Goal: Task Accomplishment & Management: Manage account settings

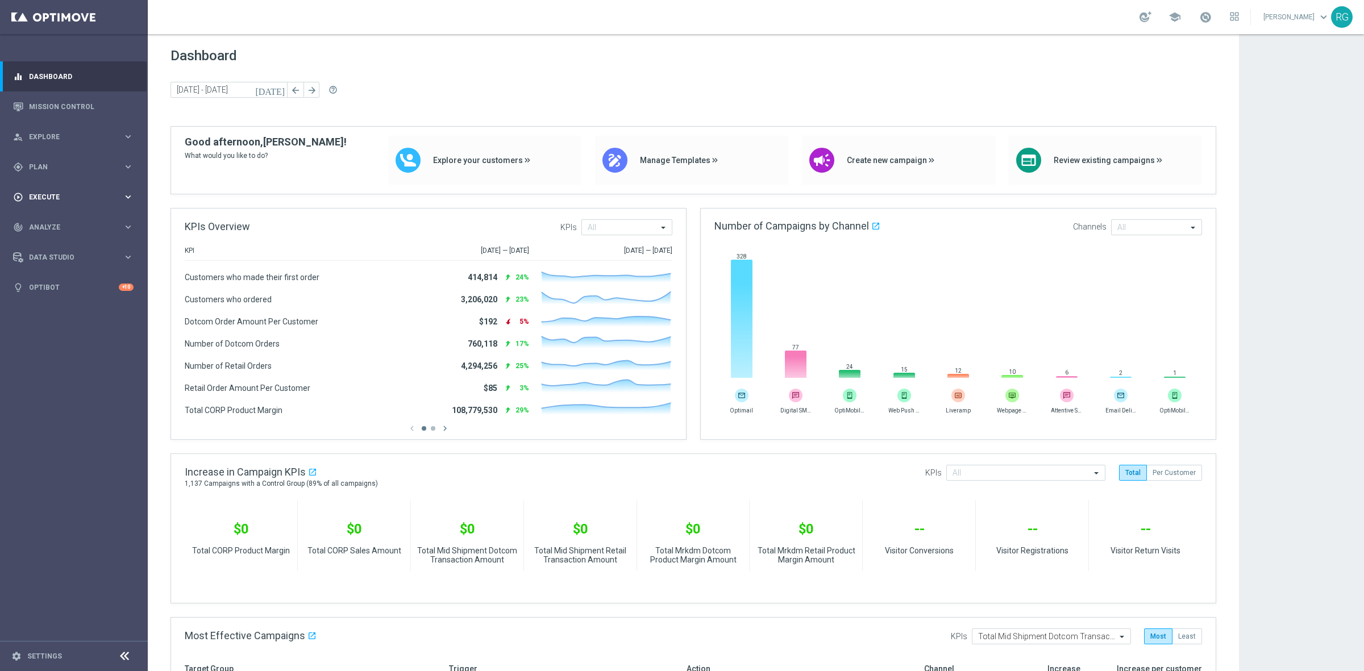
click at [67, 192] on div "play_circle_outline Execute" at bounding box center [68, 197] width 110 height 10
click at [57, 160] on div "gps_fixed Plan keyboard_arrow_right" at bounding box center [73, 167] width 147 height 30
click at [70, 194] on link "Target Groups" at bounding box center [74, 190] width 89 height 9
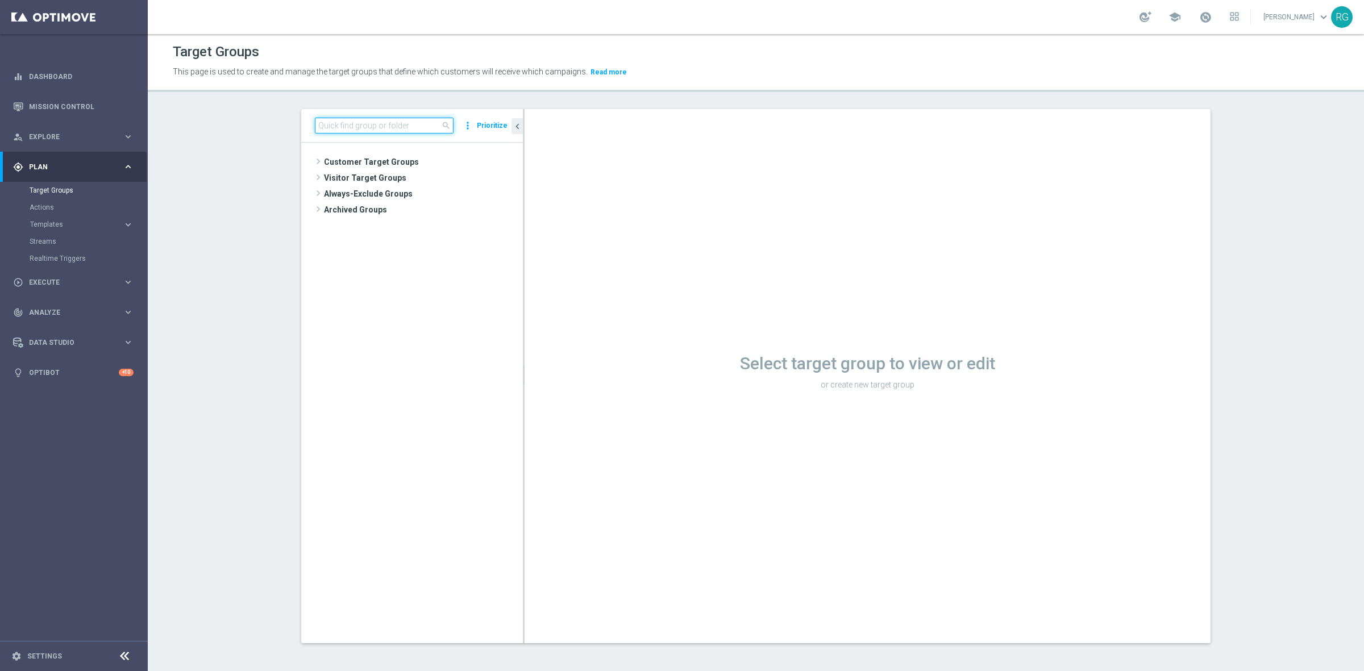
click at [348, 120] on input at bounding box center [384, 126] width 139 height 16
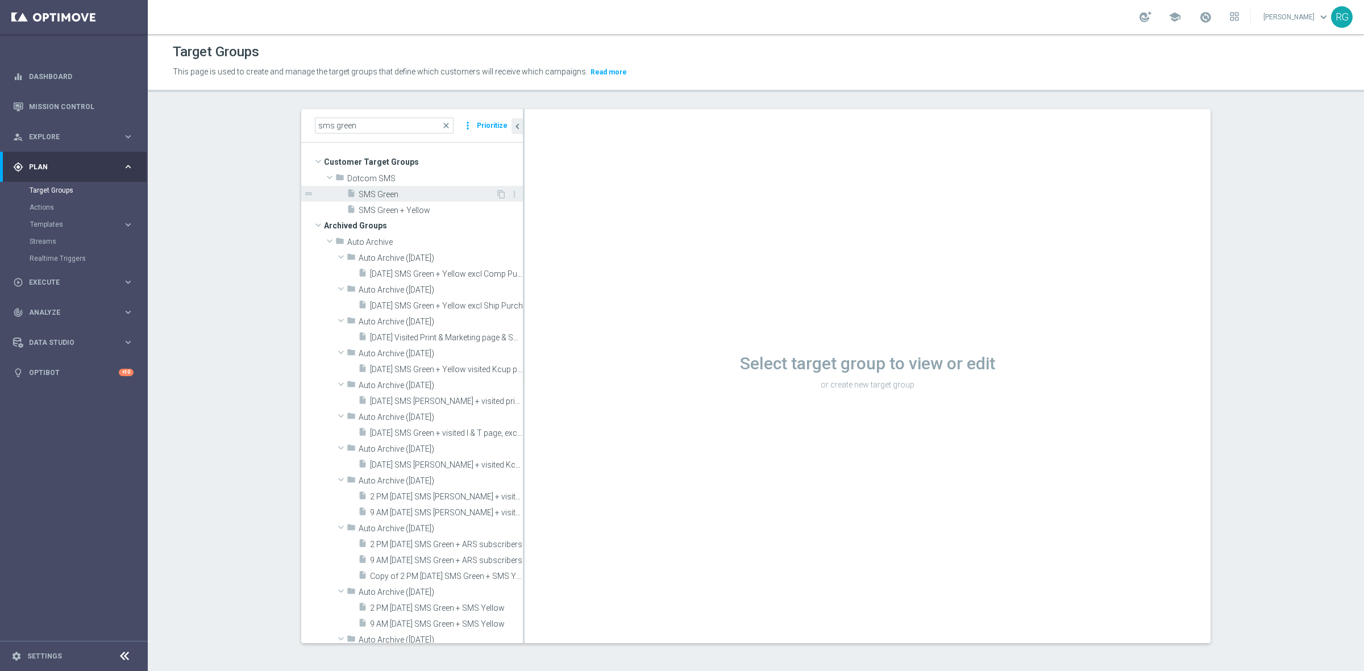
click at [379, 192] on span "SMS Green" at bounding box center [427, 195] width 137 height 10
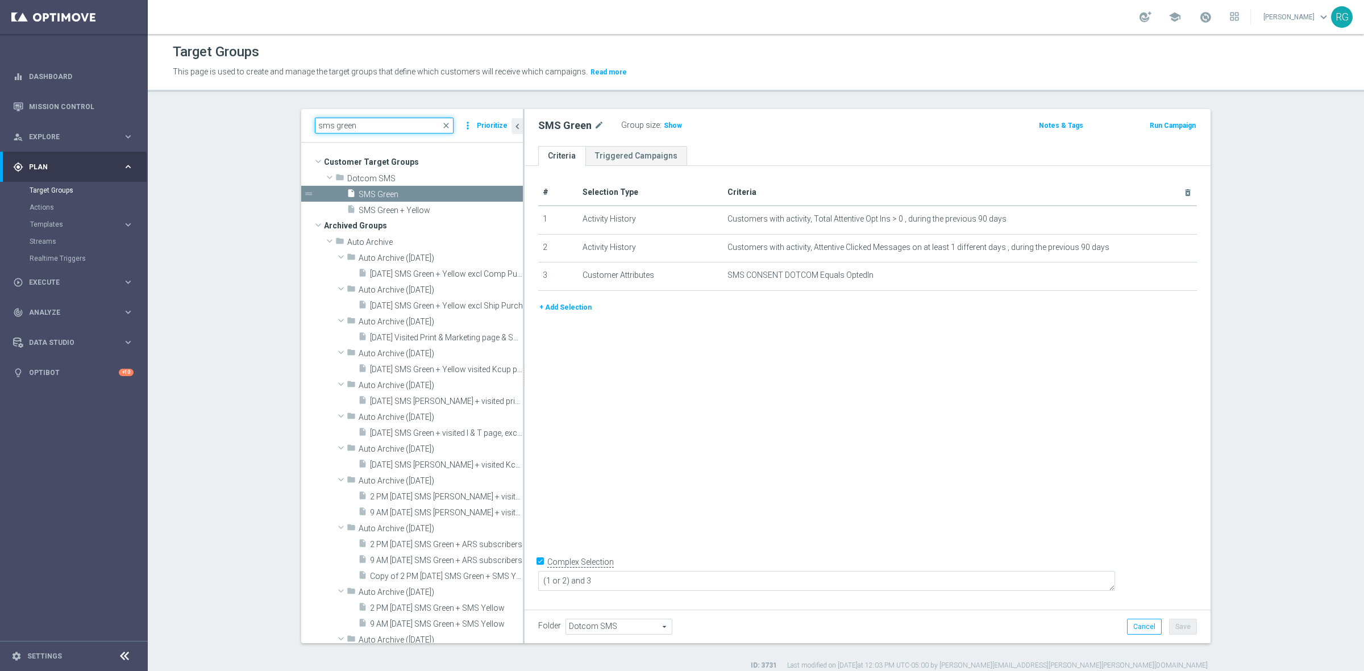
click at [364, 123] on input "sms green" at bounding box center [384, 126] width 139 height 16
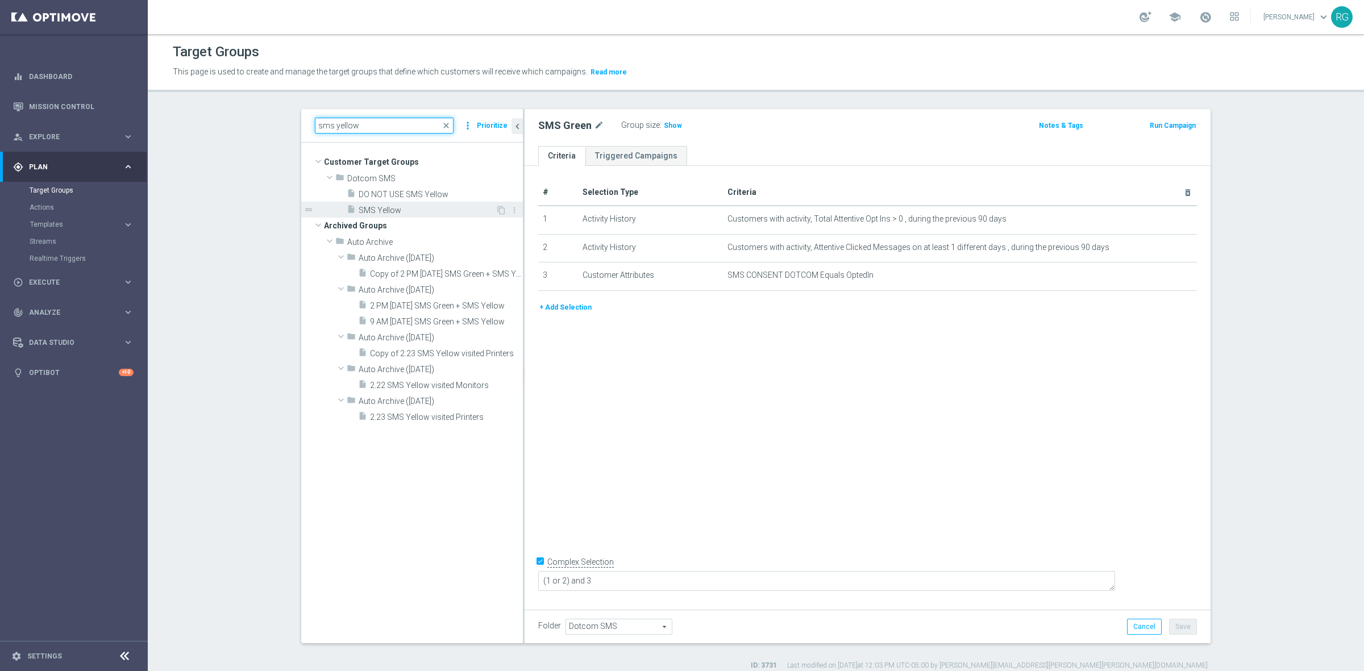
type input "sms yellow"
click at [410, 211] on span "SMS Yellow" at bounding box center [427, 211] width 137 height 10
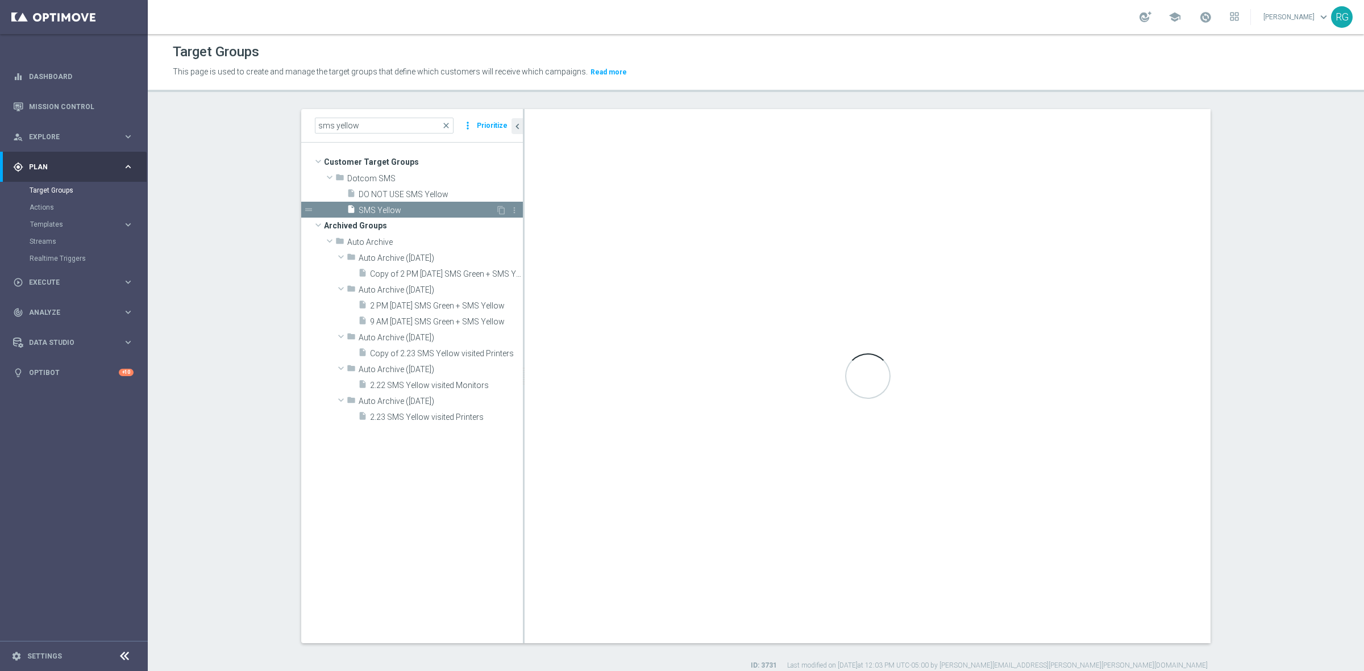
type textarea "(1 or 2) and 3 and 4"
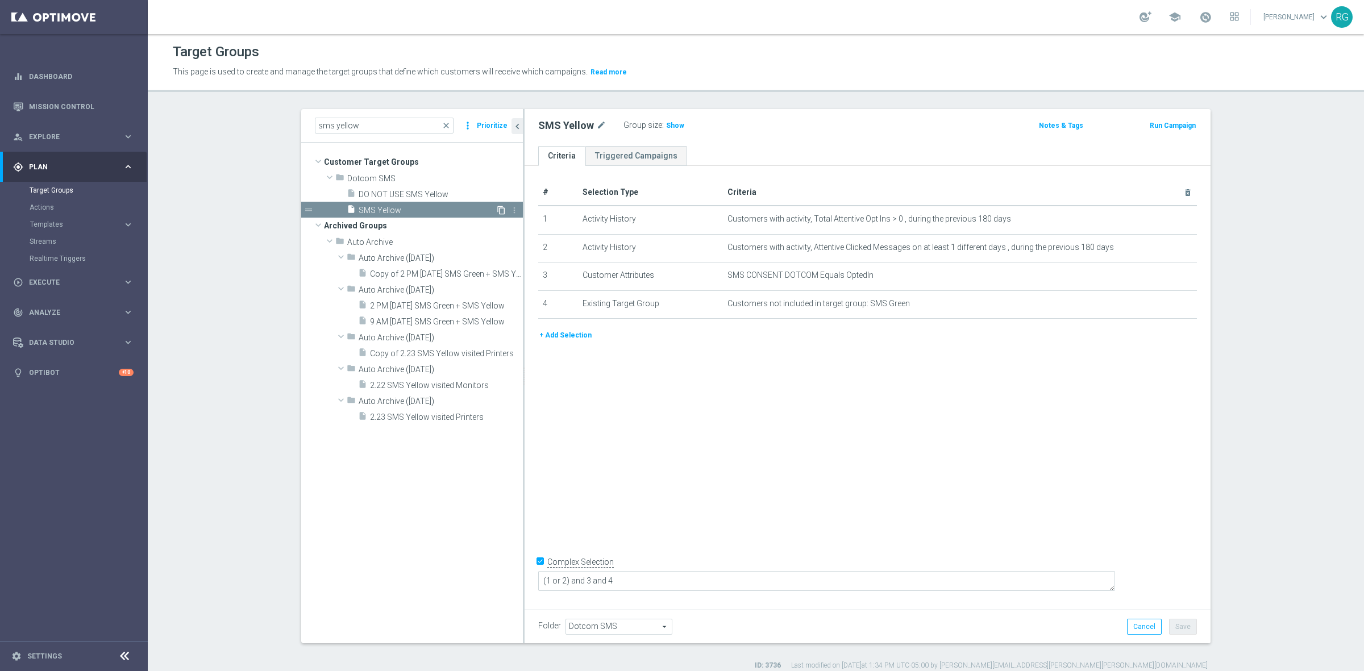
click at [497, 209] on icon "content_copy" at bounding box center [501, 210] width 9 height 9
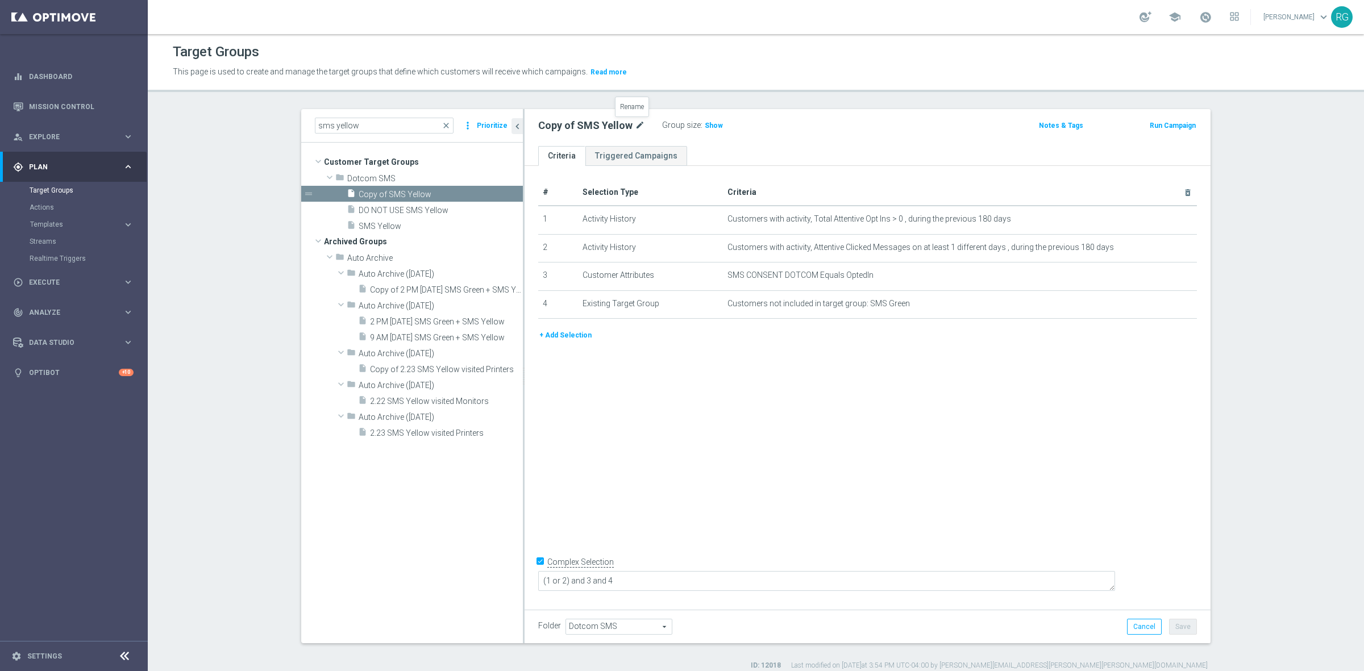
click at [635, 122] on icon "mode_edit" at bounding box center [640, 126] width 10 height 14
click at [581, 126] on input "Copy of SMS Yellow" at bounding box center [614, 127] width 153 height 16
click at [565, 125] on input "Copy of SMS Nearing Yellow" at bounding box center [614, 127] width 153 height 16
type input "SMS Nearing Yellow"
click at [875, 115] on div "SMS Nearing Yellow Group size : Show Notes & Tags Run Campaign" at bounding box center [868, 127] width 686 height 37
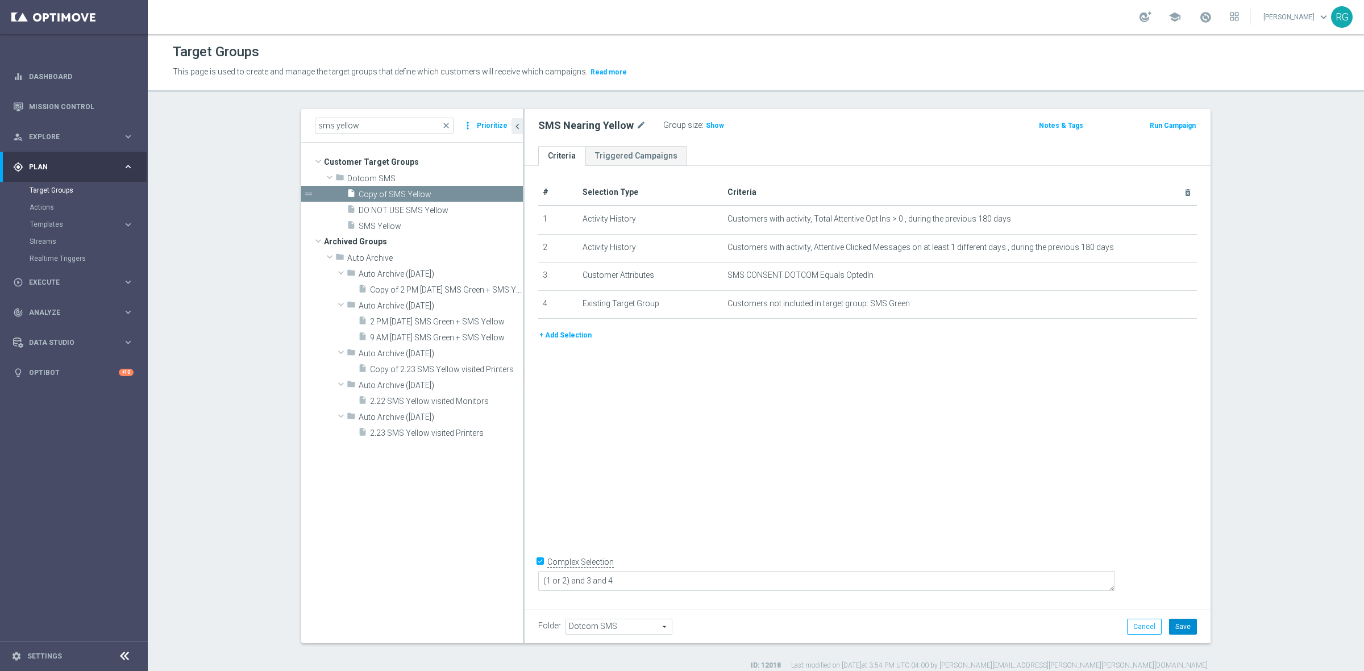
click at [1187, 623] on button "Save" at bounding box center [1183, 627] width 28 height 16
click at [1155, 247] on icon "mode_edit" at bounding box center [1159, 247] width 9 height 9
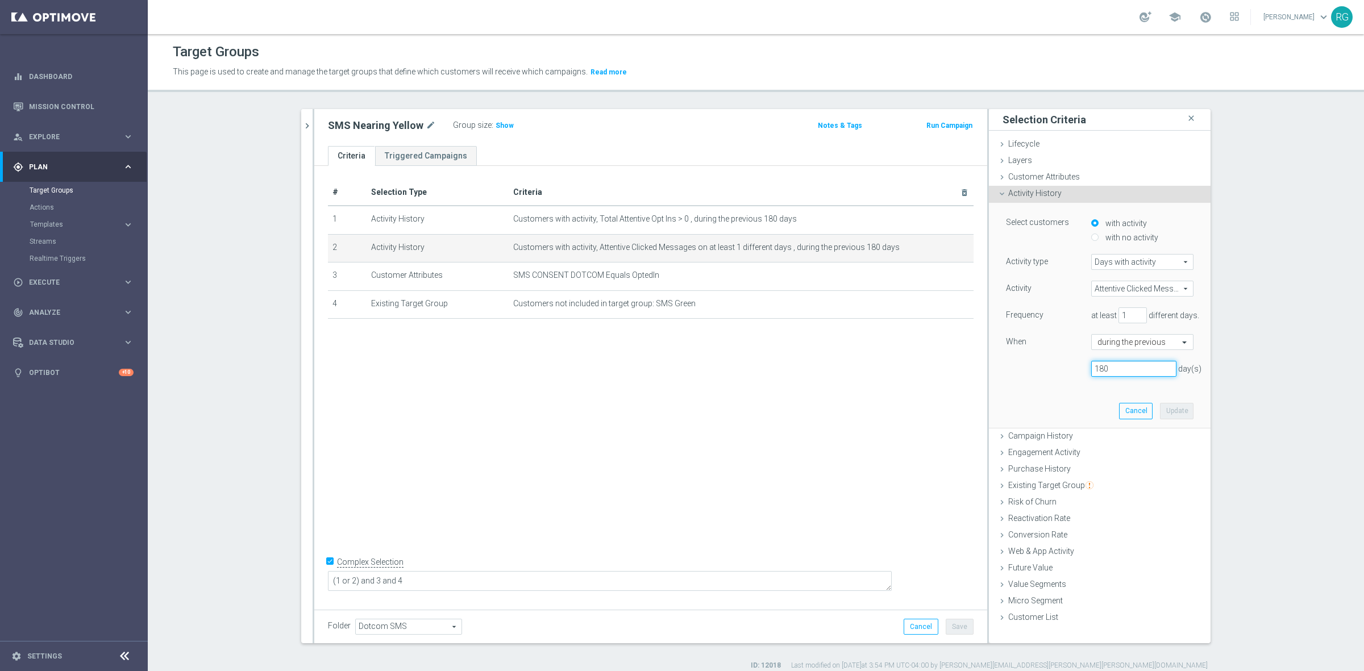
click at [1123, 372] on input "180" at bounding box center [1133, 369] width 85 height 16
type input "1"
type input "59"
type input "5"
click at [1154, 348] on input "text" at bounding box center [1130, 343] width 67 height 10
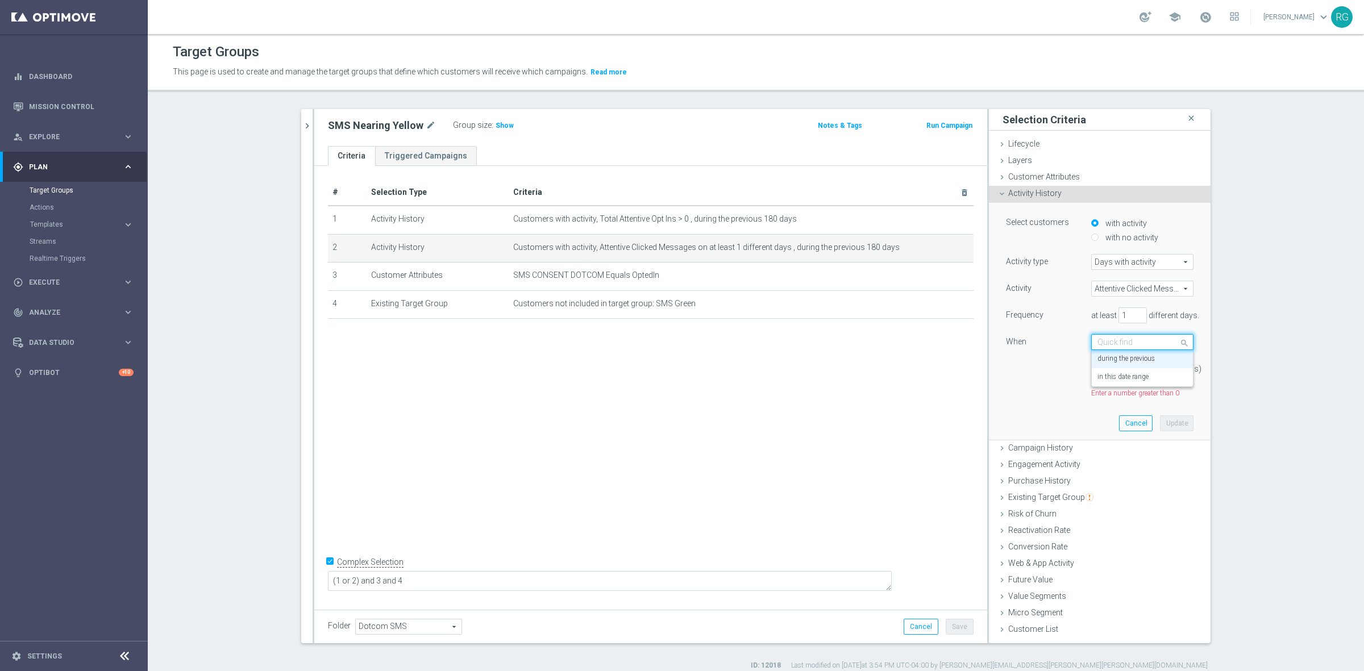
click at [1019, 384] on div "Activity Attentive Clicked Messages Attentive Clicked Messages arrow_drop_down …" at bounding box center [1100, 340] width 188 height 118
click at [1152, 263] on span "Days with activity" at bounding box center [1142, 262] width 101 height 15
click at [1039, 276] on div "Activity type Days with activity Days with activity arrow_drop_down search Metr…" at bounding box center [1100, 326] width 188 height 144
click at [1123, 284] on span "Attentive Clicked Messages" at bounding box center [1142, 288] width 101 height 15
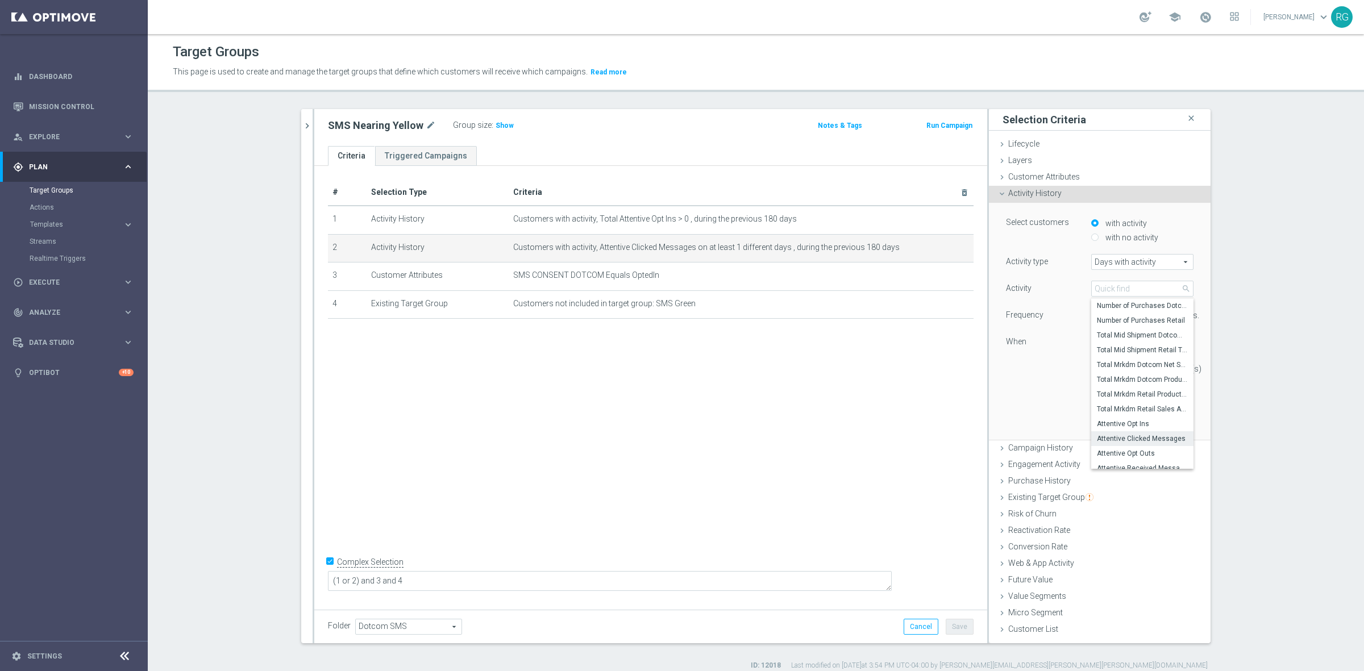
click at [1044, 361] on div at bounding box center [1039, 361] width 85 height 1
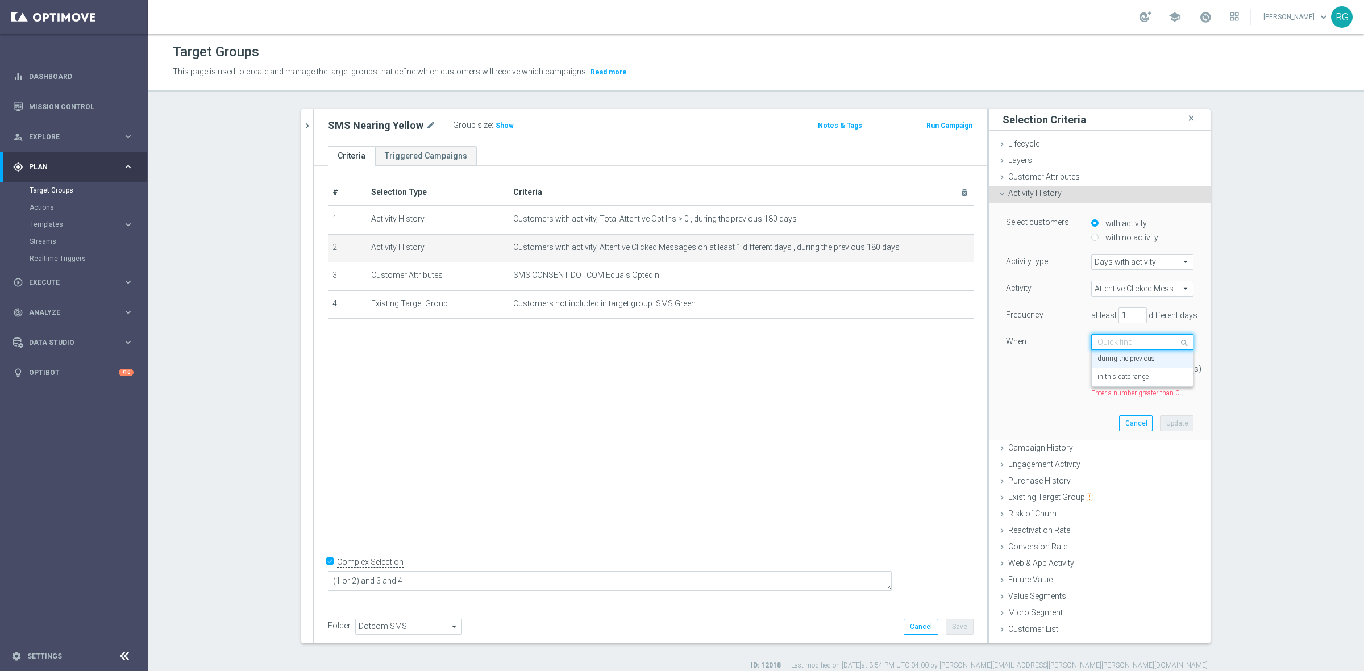
click at [1110, 336] on div "Quick find during the previous" at bounding box center [1142, 342] width 102 height 16
click at [1043, 385] on div "Activity Attentive Clicked Messages Attentive Clicked Messages arrow_drop_down …" at bounding box center [1100, 340] width 188 height 118
click at [1124, 345] on input "text" at bounding box center [1130, 343] width 67 height 10
click at [1117, 374] on label "in this date range" at bounding box center [1122, 377] width 51 height 9
click at [1130, 367] on input "text" at bounding box center [1130, 369] width 67 height 10
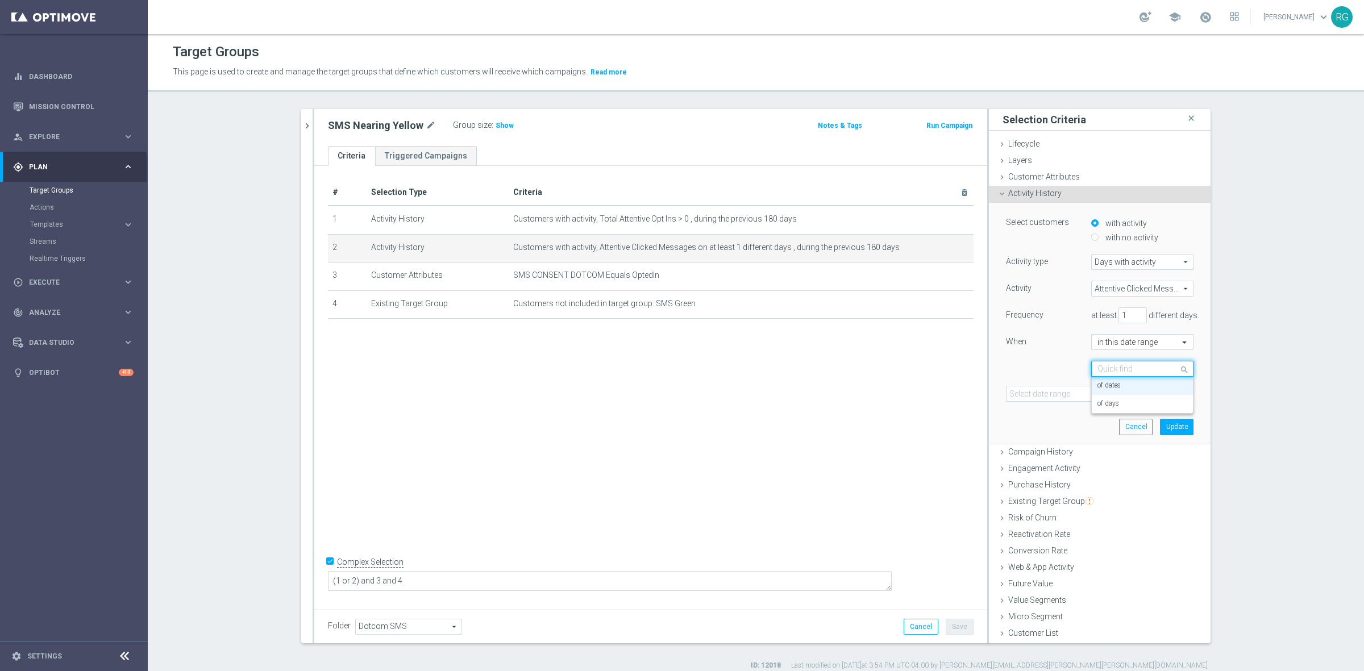
click at [1025, 365] on div "Quick find of dates of dates of days" at bounding box center [1099, 369] width 205 height 16
click at [1125, 369] on input "text" at bounding box center [1130, 369] width 67 height 10
click at [1120, 405] on div "of days" at bounding box center [1142, 404] width 90 height 18
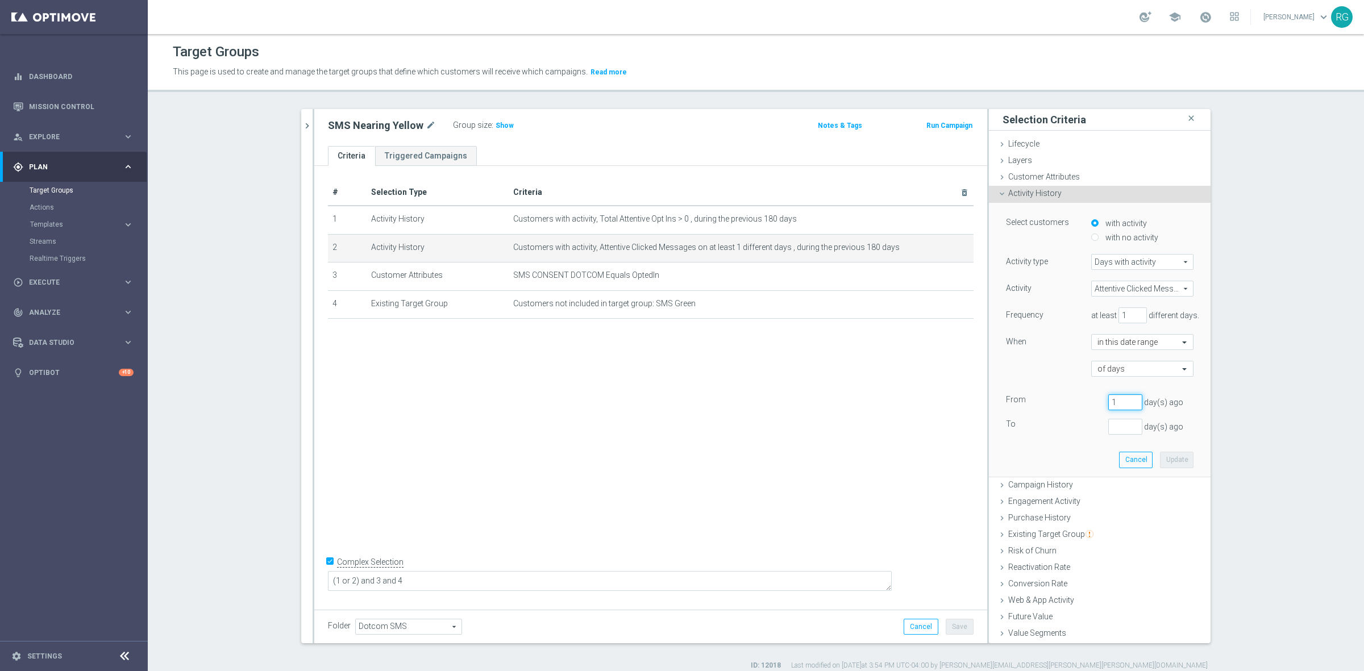
click at [1121, 398] on input "1" at bounding box center [1125, 402] width 34 height 16
drag, startPoint x: 1107, startPoint y: 405, endPoint x: 1094, endPoint y: 405, distance: 13.1
click at [1100, 405] on div "[DATE]" at bounding box center [1125, 402] width 51 height 16
type input "59"
click at [1118, 417] on div "From [DATE] To day(s) ago" at bounding box center [1100, 414] width 188 height 40
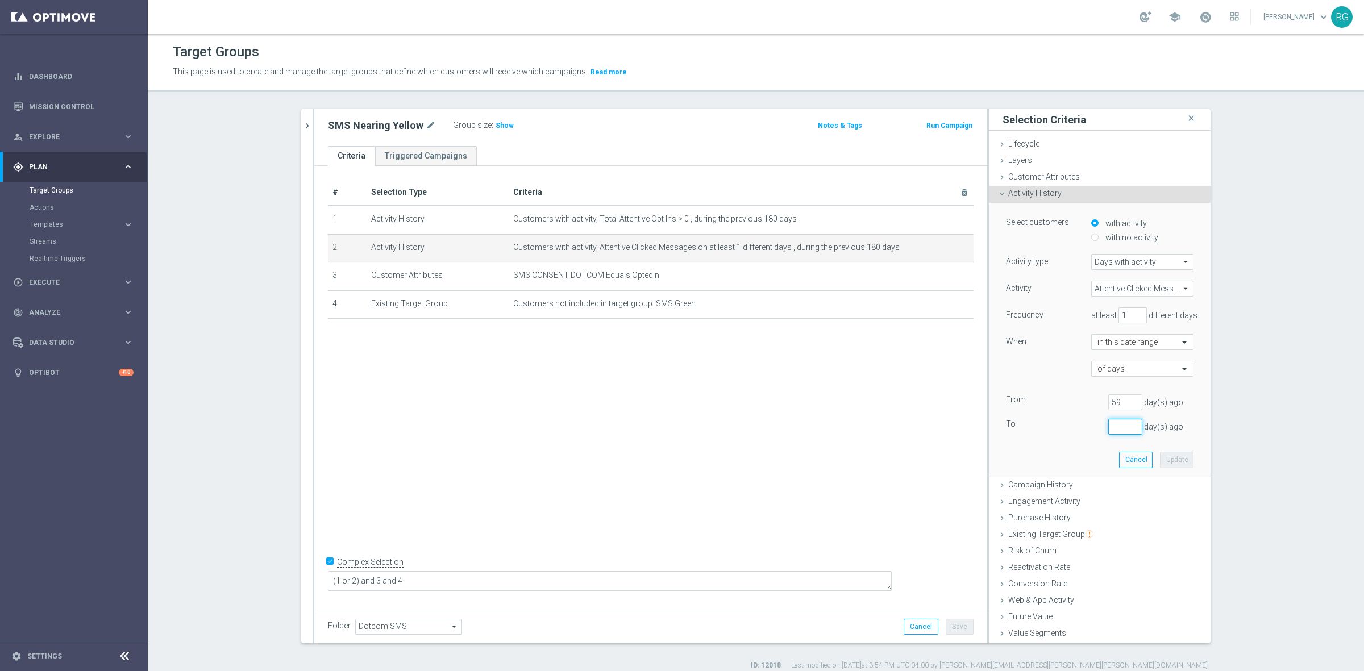
click at [1114, 421] on input "number" at bounding box center [1125, 427] width 34 height 16
type input "89"
click at [1056, 449] on div "Select customers with activity with no activity Activity type Days with activit…" at bounding box center [1099, 339] width 205 height 273
drag, startPoint x: 1114, startPoint y: 405, endPoint x: 1093, endPoint y: 405, distance: 21.0
click at [1100, 405] on div "[DATE]" at bounding box center [1125, 402] width 51 height 16
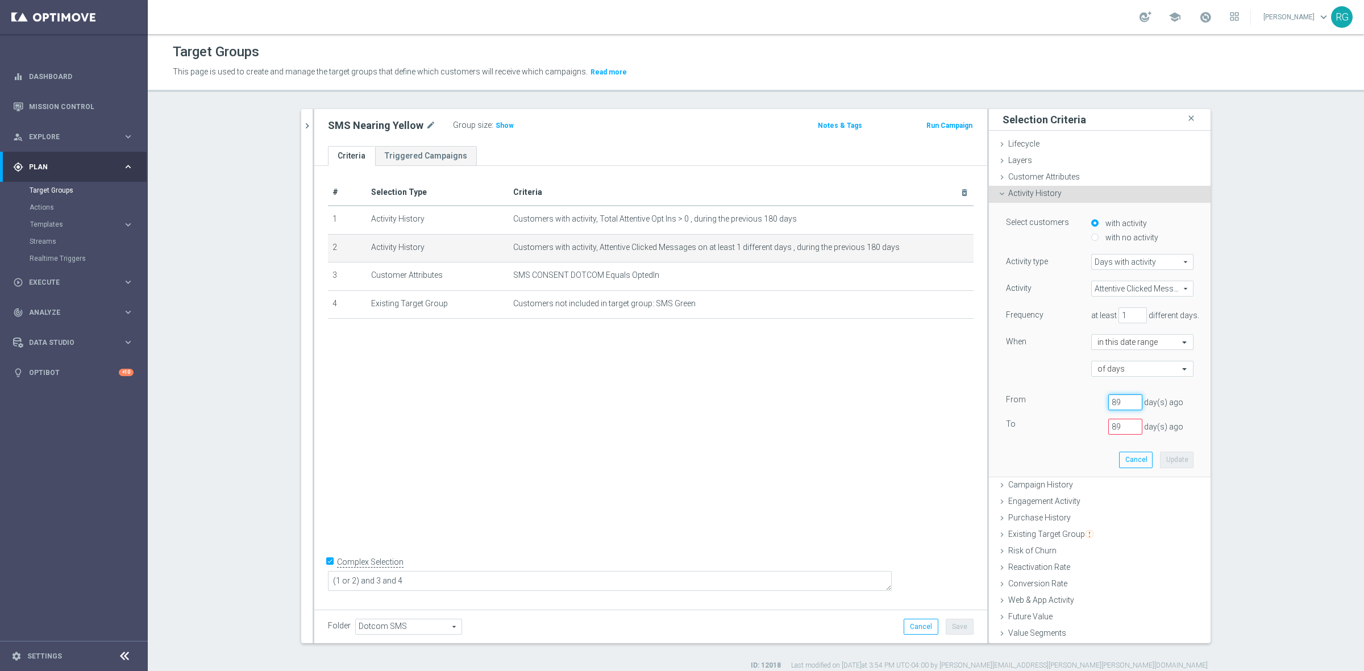
type input "89"
click at [1118, 423] on input "89" at bounding box center [1125, 427] width 34 height 16
type input "59"
click at [1169, 456] on button "Update" at bounding box center [1177, 460] width 34 height 16
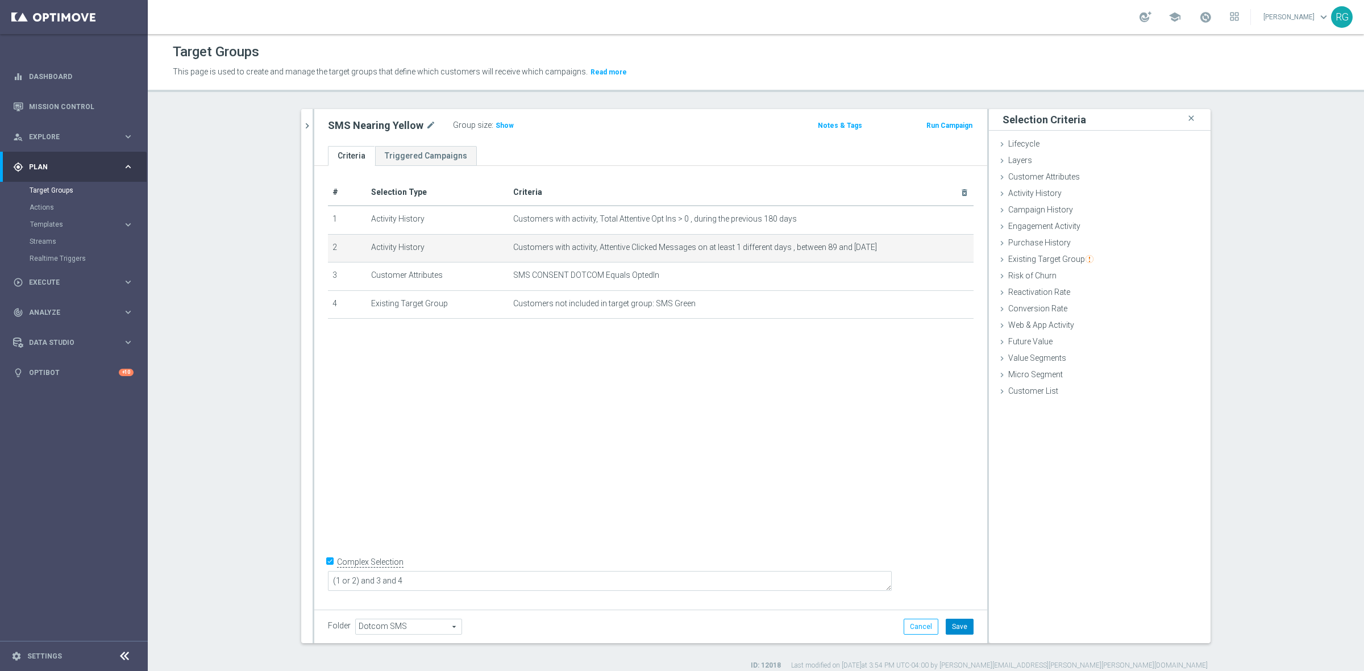
drag, startPoint x: 945, startPoint y: 626, endPoint x: 956, endPoint y: 626, distance: 10.8
click at [946, 626] on button "Save" at bounding box center [960, 627] width 28 height 16
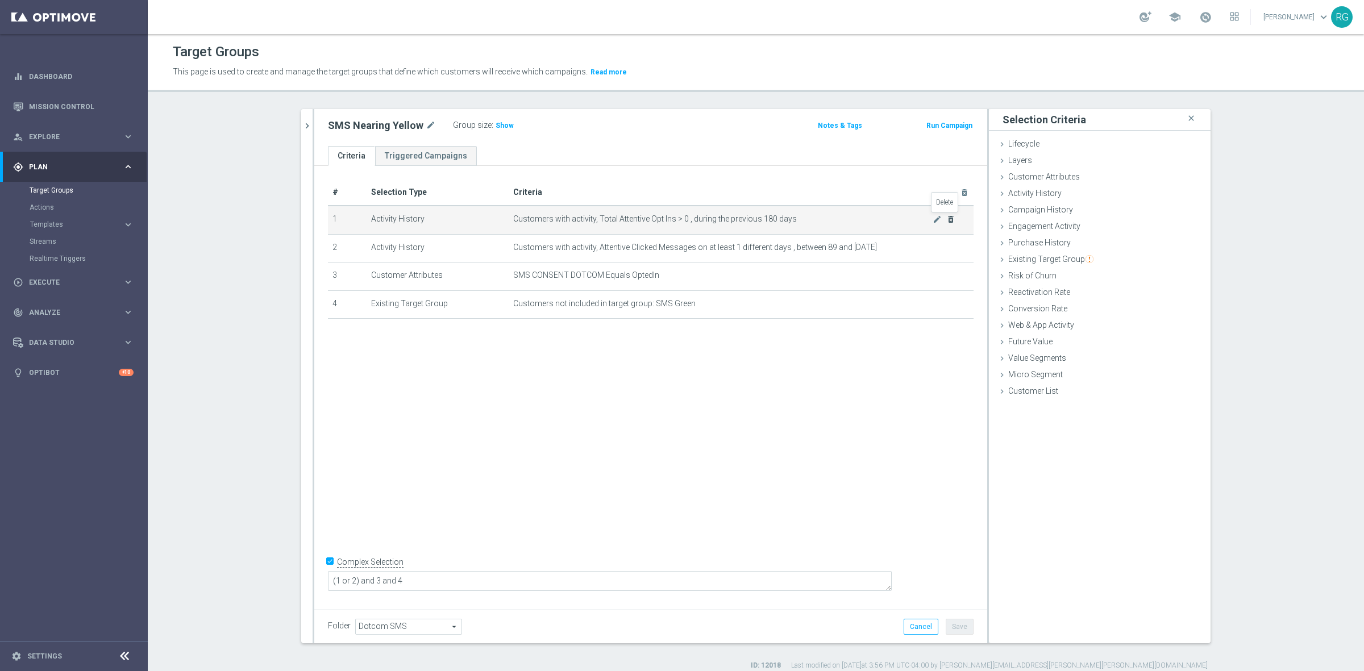
click at [947, 216] on icon "delete_forever" at bounding box center [950, 219] width 9 height 9
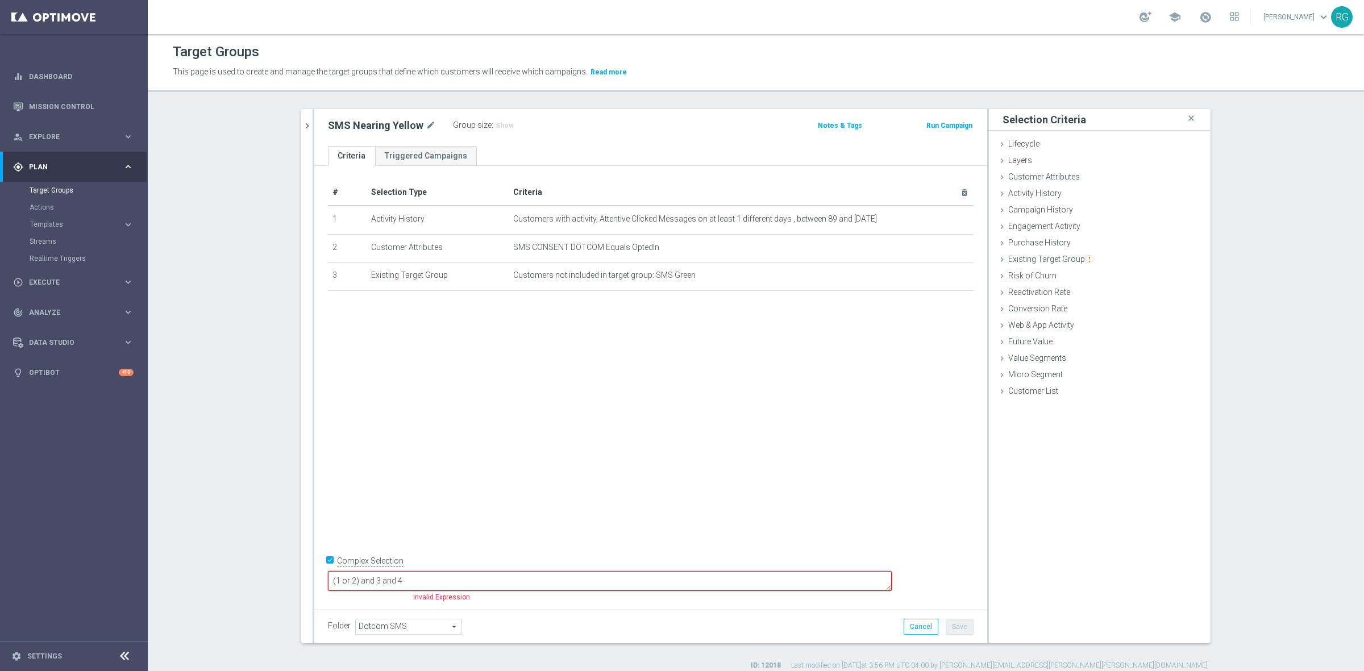
click at [328, 570] on input "Complex Selection" at bounding box center [331, 562] width 7 height 16
checkbox input "false"
click at [617, 475] on div "# Selection Type Criteria delete_forever 1 Activity History Customers with acti…" at bounding box center [650, 385] width 673 height 439
click at [947, 622] on button "Save" at bounding box center [960, 627] width 28 height 16
click at [946, 628] on button "Save" at bounding box center [960, 627] width 28 height 16
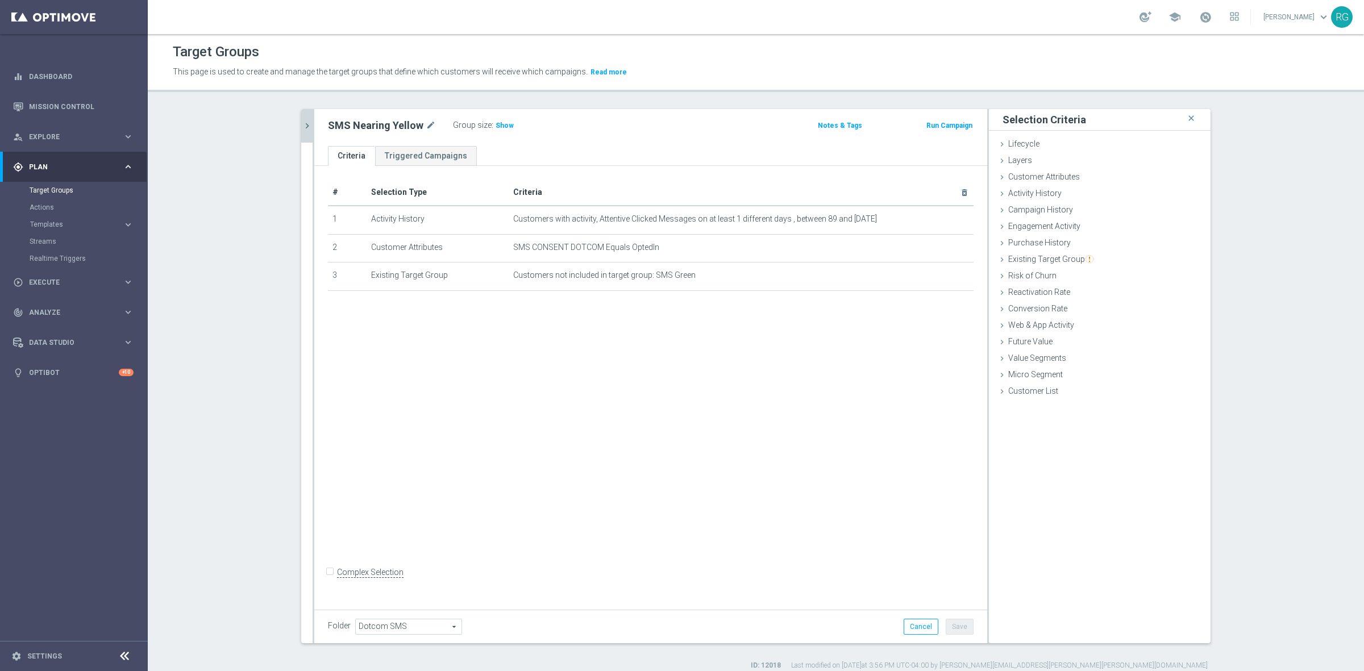
click at [302, 126] on icon "chevron_right" at bounding box center [307, 125] width 11 height 11
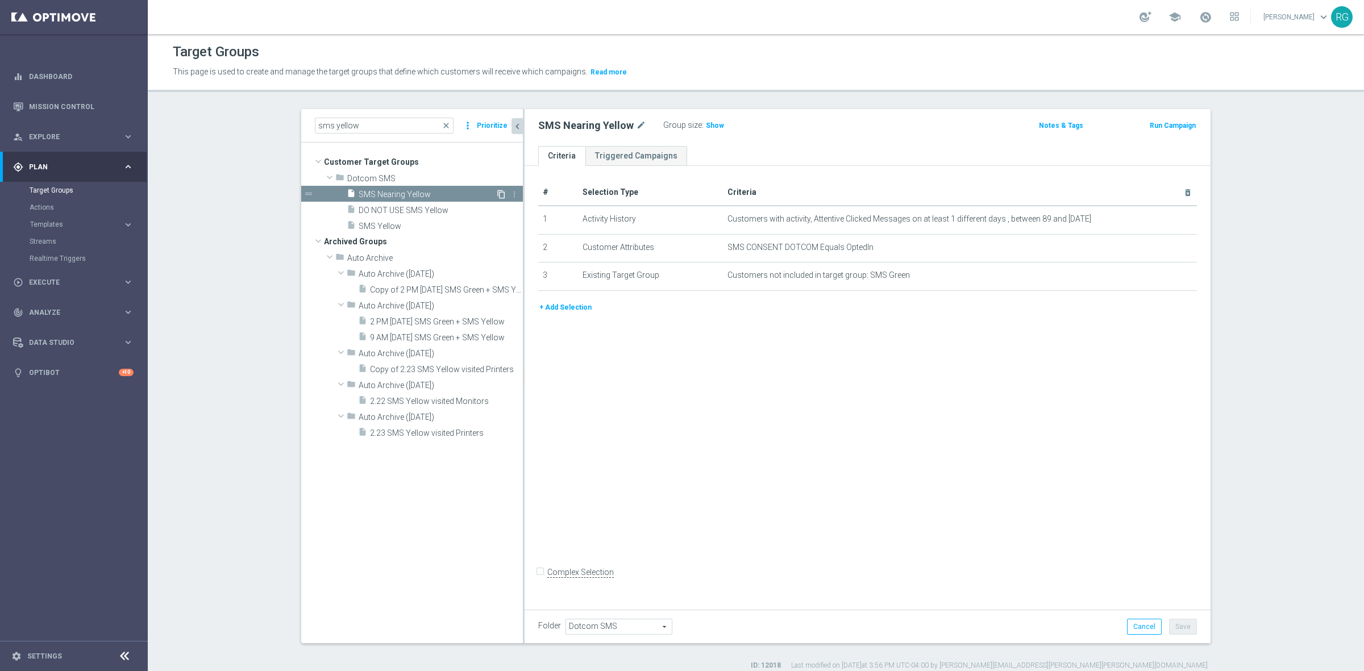
click at [497, 194] on icon "content_copy" at bounding box center [501, 194] width 9 height 9
click at [675, 126] on icon "mode_edit" at bounding box center [680, 126] width 10 height 14
click at [660, 128] on input "Copy of SMS Nearing Yellow" at bounding box center [614, 127] width 153 height 16
drag, startPoint x: 567, startPoint y: 124, endPoint x: 530, endPoint y: 124, distance: 36.9
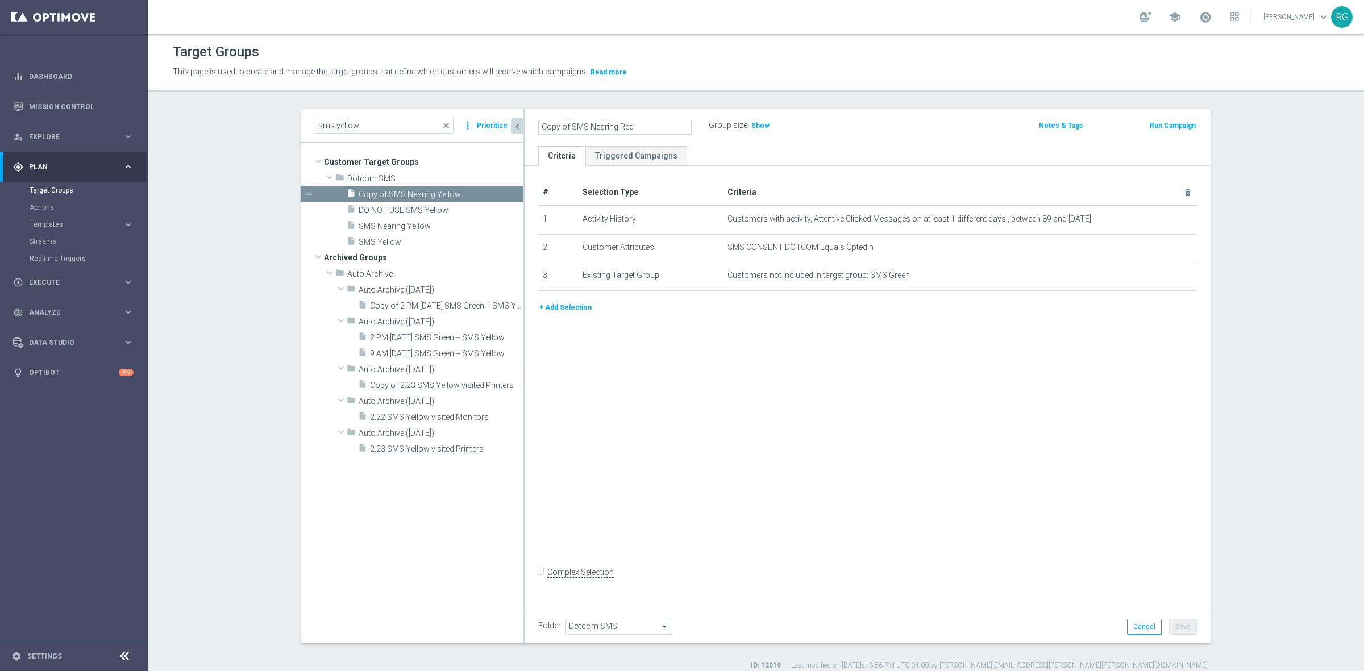
click at [530, 124] on div "Copy of SMS Nearing Red" at bounding box center [615, 127] width 170 height 16
type input "SMS Nearing Red"
click at [918, 142] on div "SMS Nearing Red Group size : Show Notes & Tags Run Campaign" at bounding box center [868, 127] width 686 height 37
click at [1183, 631] on button "Save" at bounding box center [1183, 627] width 28 height 16
click at [1155, 219] on icon "mode_edit" at bounding box center [1159, 219] width 9 height 9
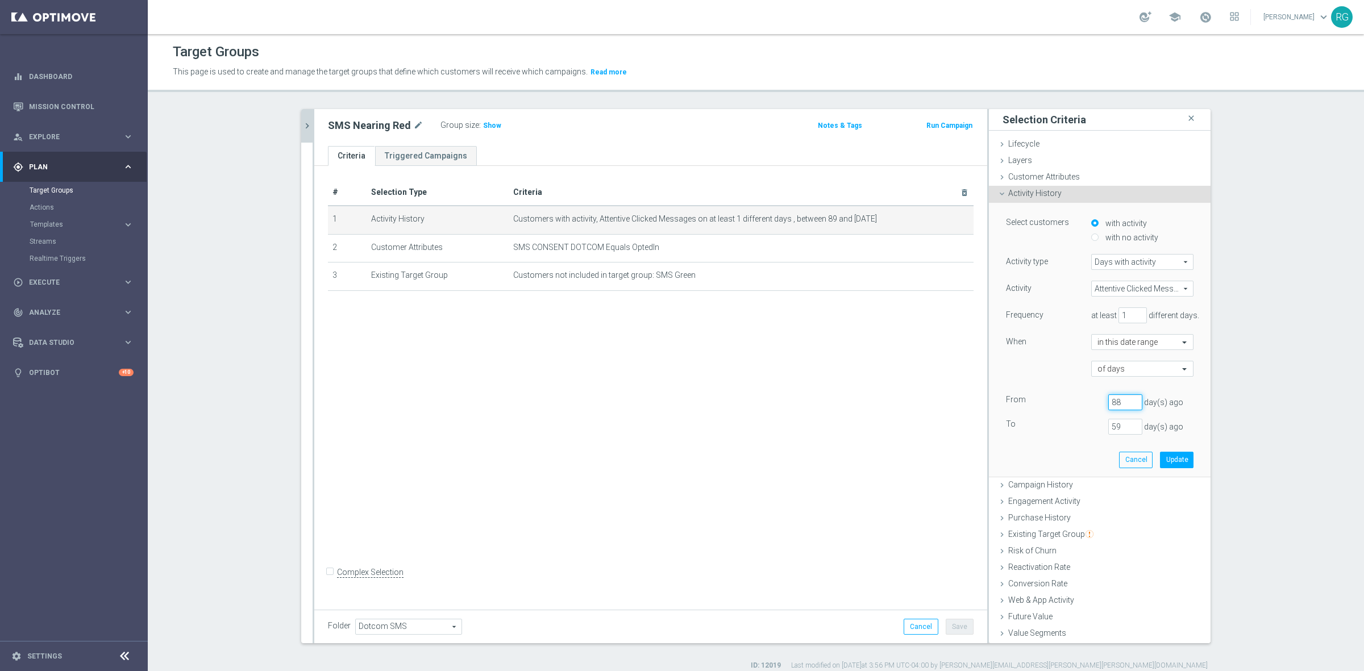
drag, startPoint x: 1120, startPoint y: 406, endPoint x: 1057, endPoint y: 406, distance: 62.5
click at [1108, 406] on input "88" at bounding box center [1125, 402] width 34 height 16
drag, startPoint x: 1113, startPoint y: 407, endPoint x: 1092, endPoint y: 405, distance: 20.6
click at [1100, 405] on div "[DATE]" at bounding box center [1125, 402] width 51 height 16
type input "180"
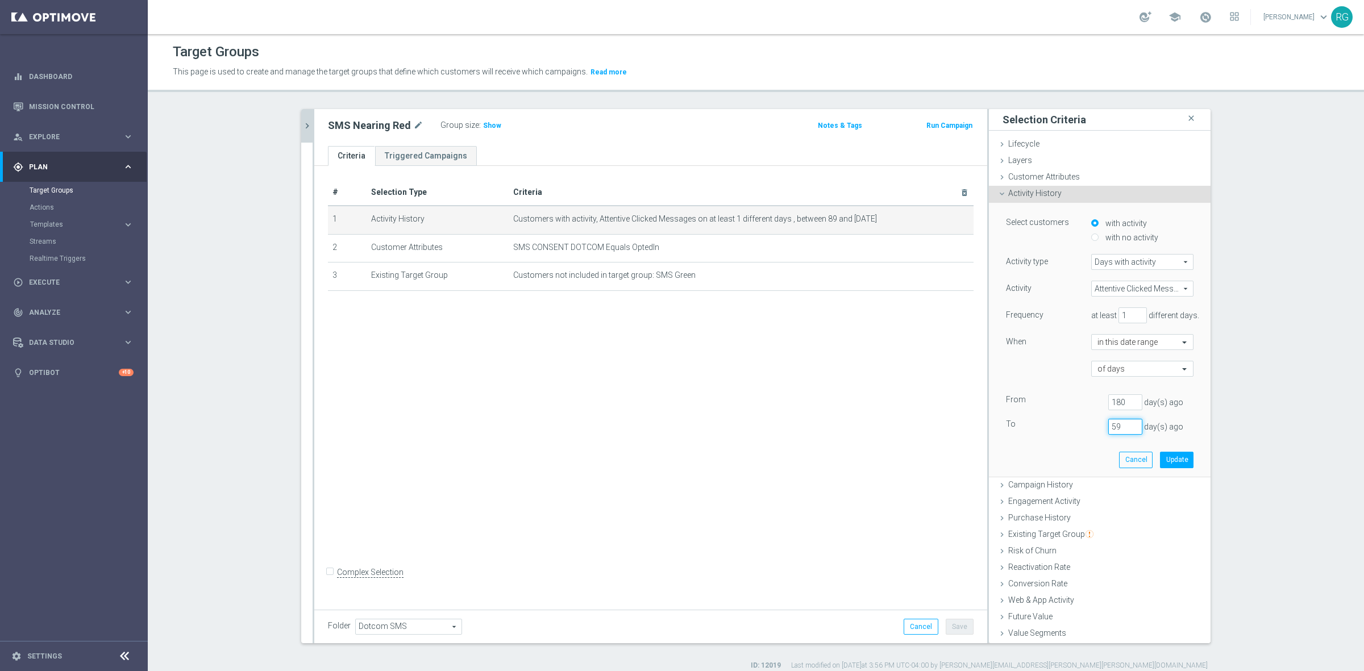
drag, startPoint x: 1110, startPoint y: 423, endPoint x: 1028, endPoint y: 425, distance: 82.4
click at [1028, 425] on div "To [DATE]" at bounding box center [1099, 427] width 205 height 16
type input "150"
click at [1162, 462] on button "Update" at bounding box center [1177, 460] width 34 height 16
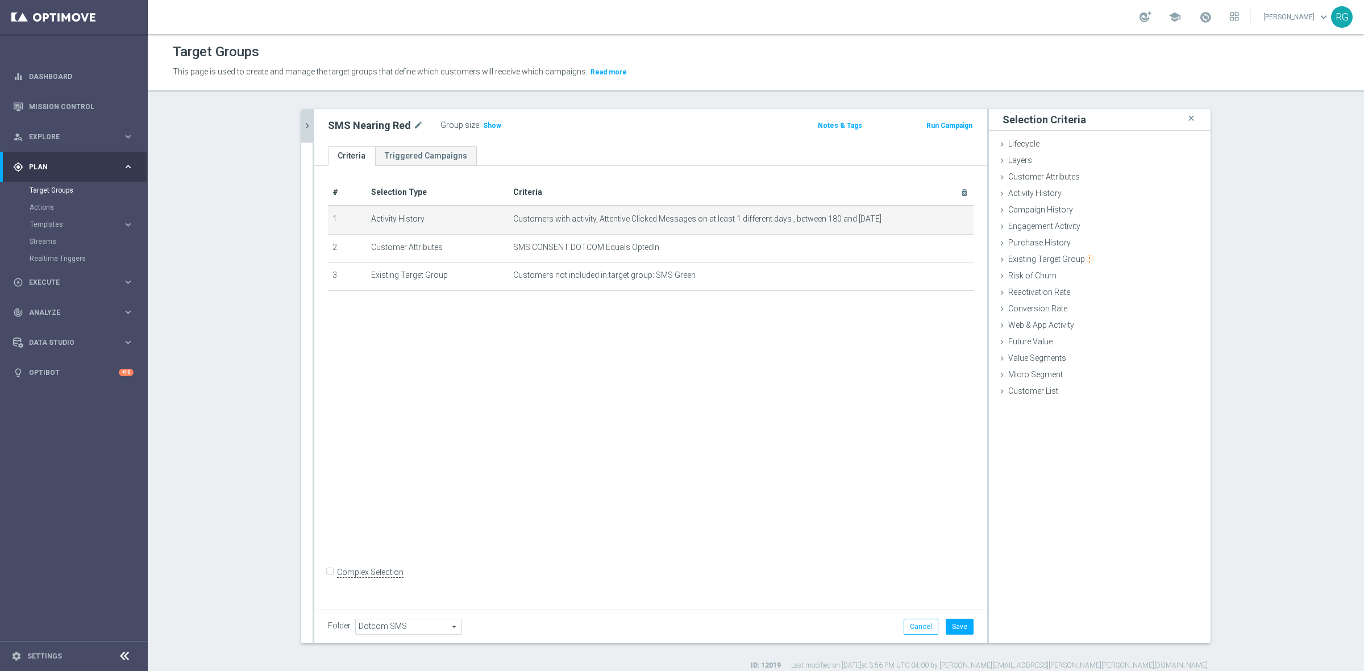
click at [968, 617] on div "Folder Dotcom SMS Dotcom SMS arrow_drop_down search Cancel Save Saving..." at bounding box center [650, 627] width 673 height 34
click at [959, 623] on button "Save" at bounding box center [960, 627] width 28 height 16
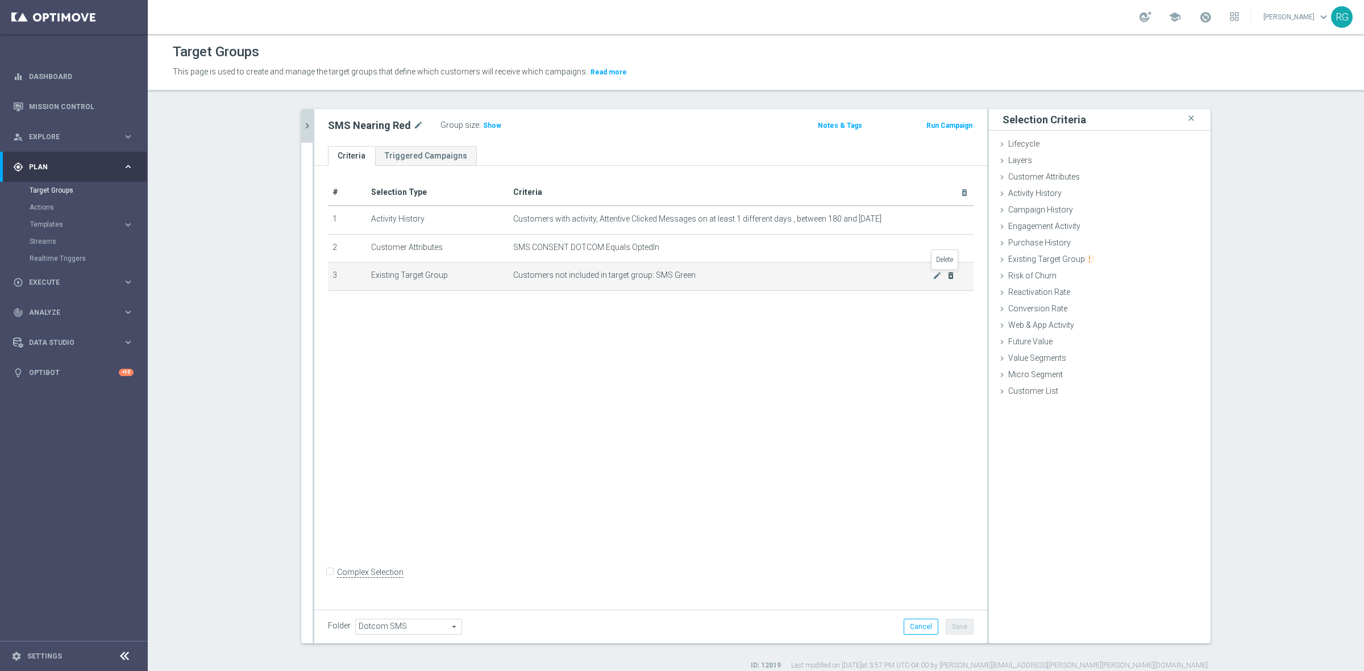
click at [946, 273] on icon "delete_forever" at bounding box center [950, 275] width 9 height 9
click at [958, 626] on button "Save" at bounding box center [960, 627] width 28 height 16
click at [305, 131] on icon "chevron_right" at bounding box center [307, 125] width 11 height 11
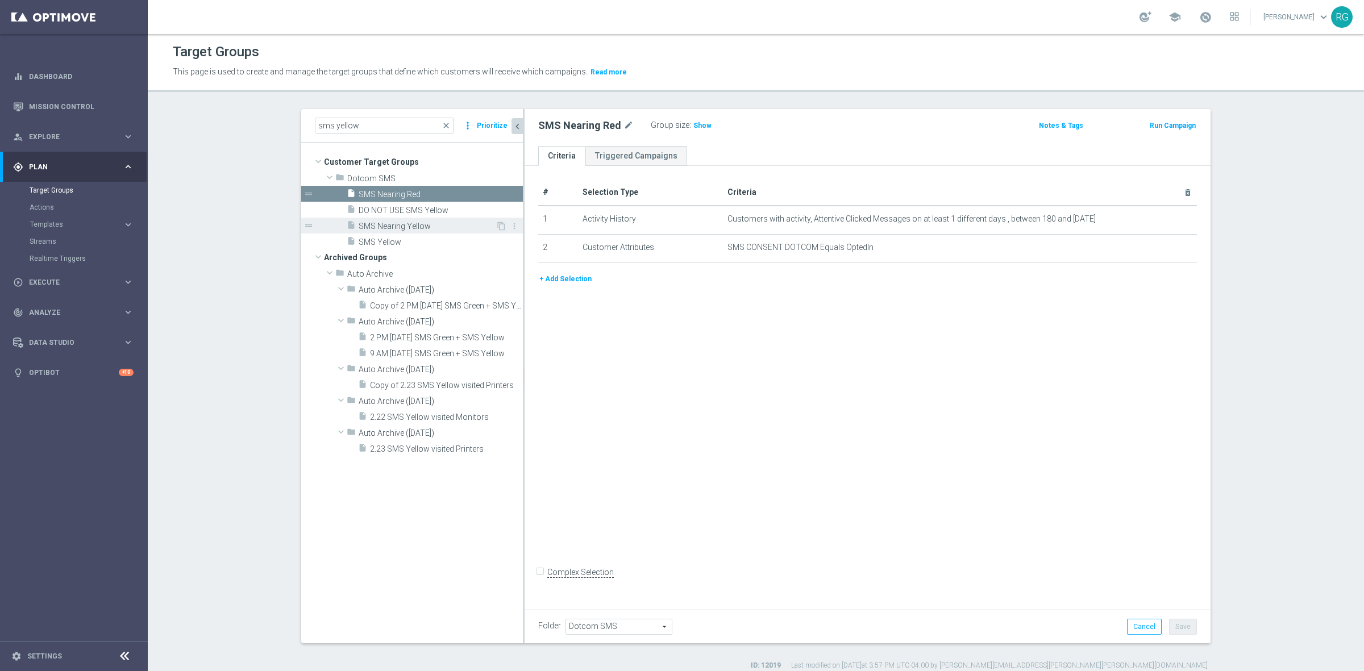
click at [436, 223] on span "SMS Nearing Yellow" at bounding box center [427, 227] width 137 height 10
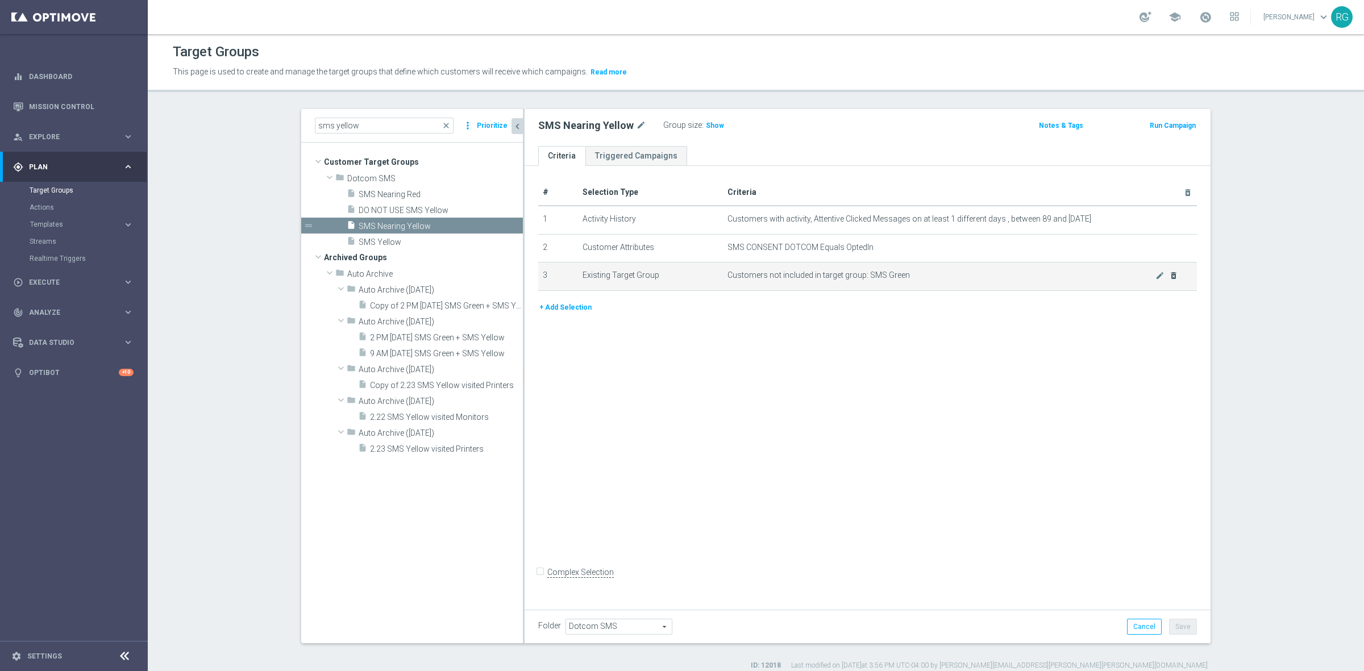
click at [1169, 273] on icon "delete_forever" at bounding box center [1173, 275] width 9 height 9
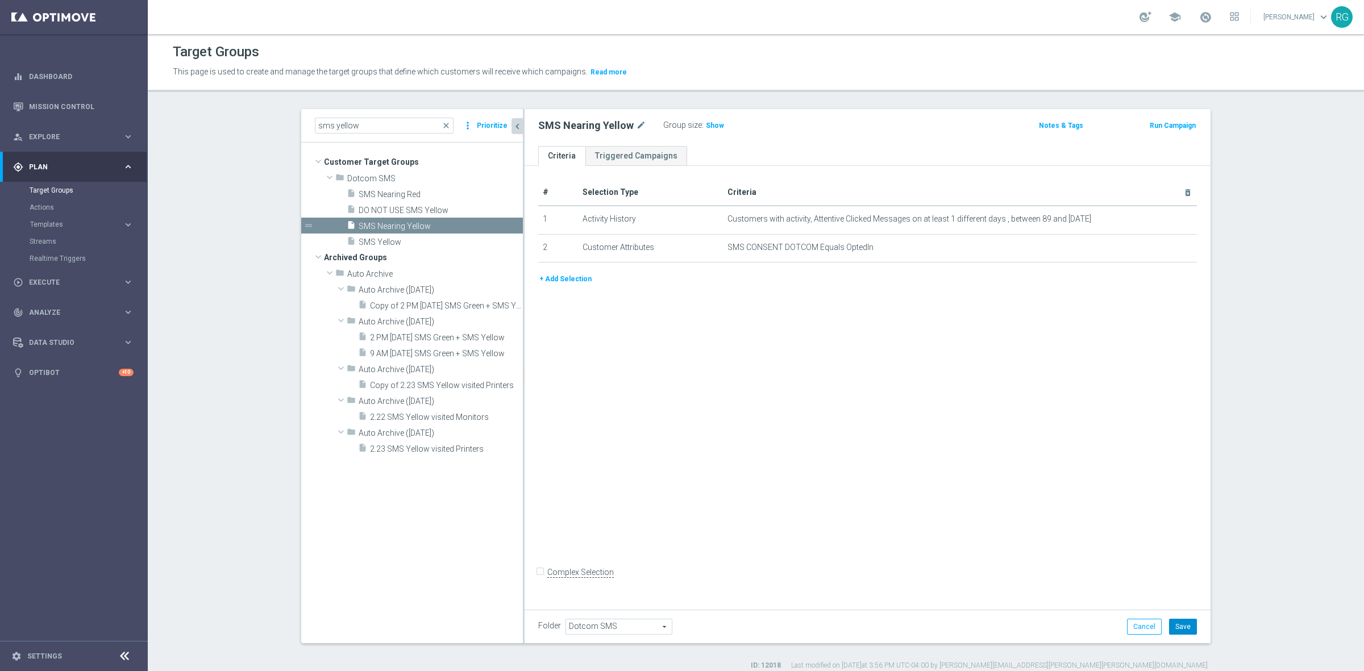
click at [1180, 626] on button "Save" at bounding box center [1183, 627] width 28 height 16
click at [401, 247] on div "insert_drive_file SMS Yellow" at bounding box center [421, 242] width 149 height 16
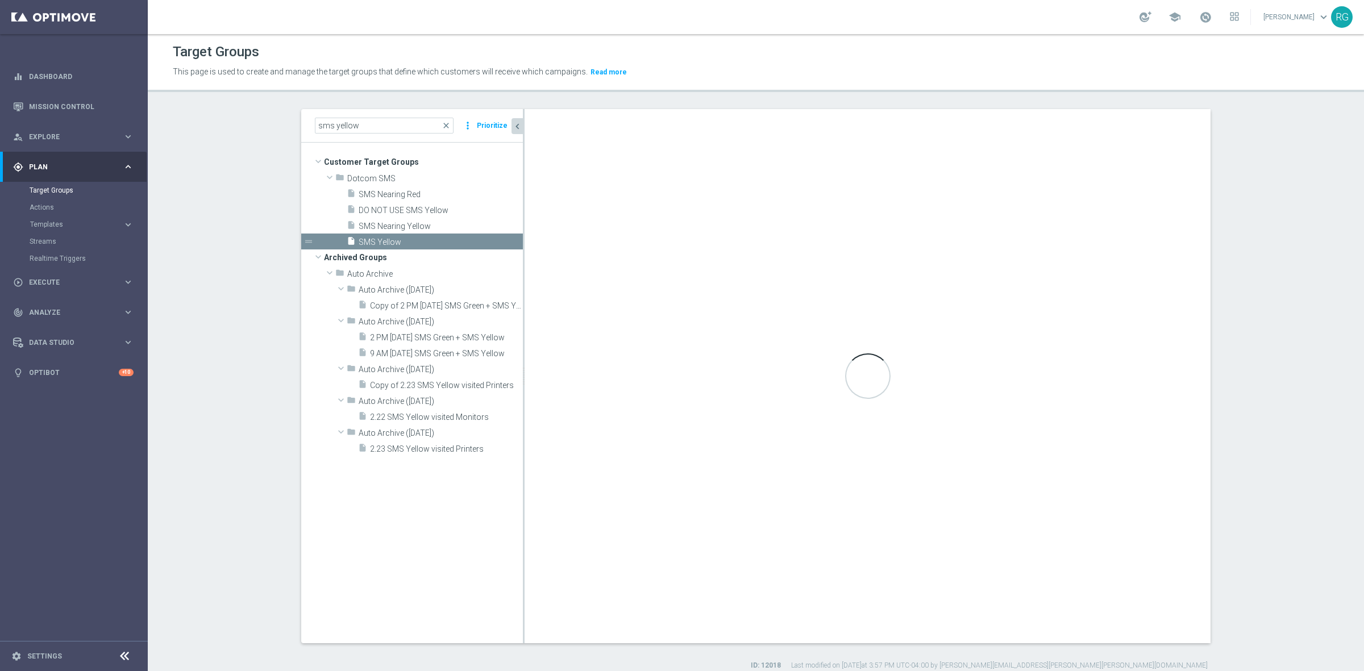
checkbox input "true"
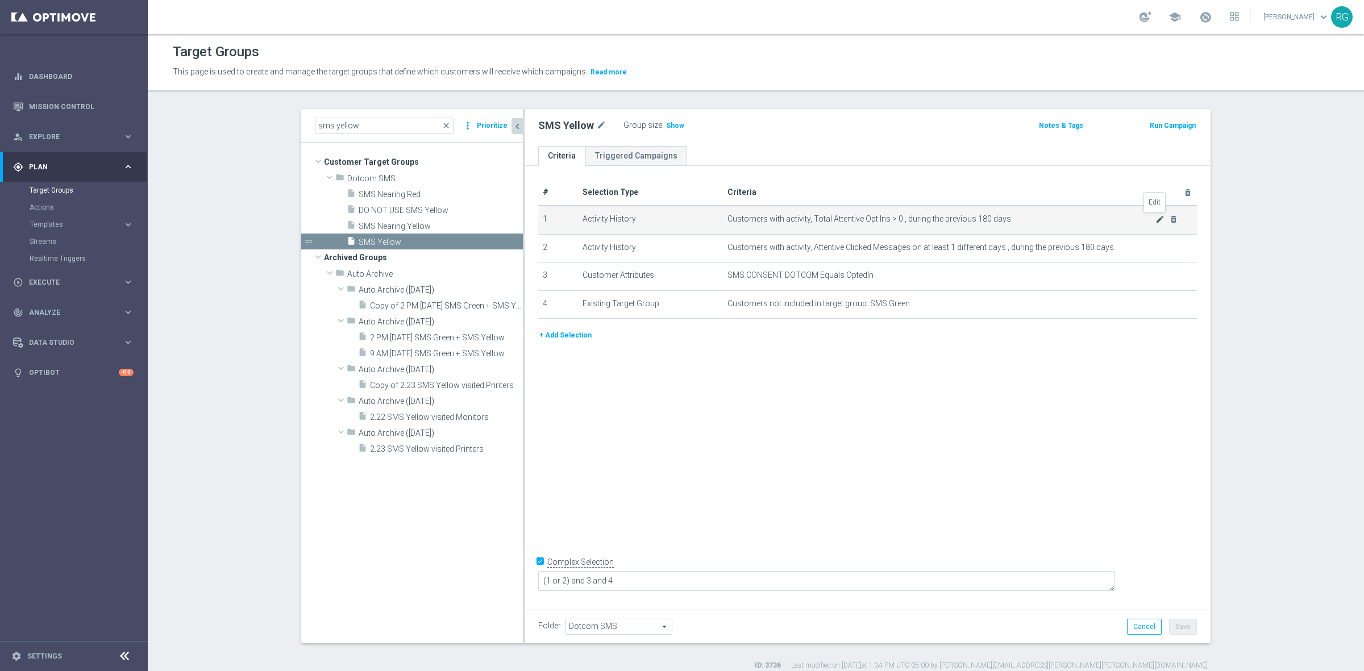
click at [1155, 217] on icon "mode_edit" at bounding box center [1159, 219] width 9 height 9
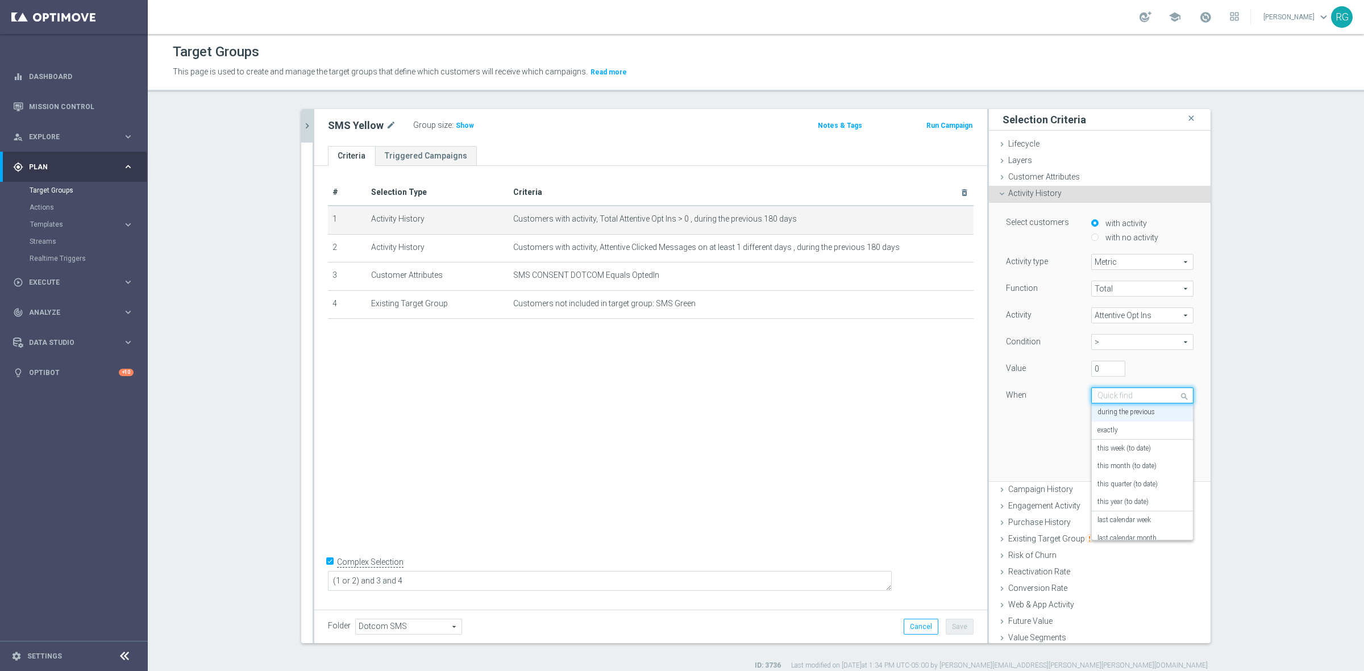
click at [1127, 390] on div "Quick find during the previous" at bounding box center [1142, 396] width 102 height 16
click at [1103, 526] on label "in this range" at bounding box center [1115, 529] width 37 height 9
click at [1161, 418] on div at bounding box center [1142, 423] width 101 height 10
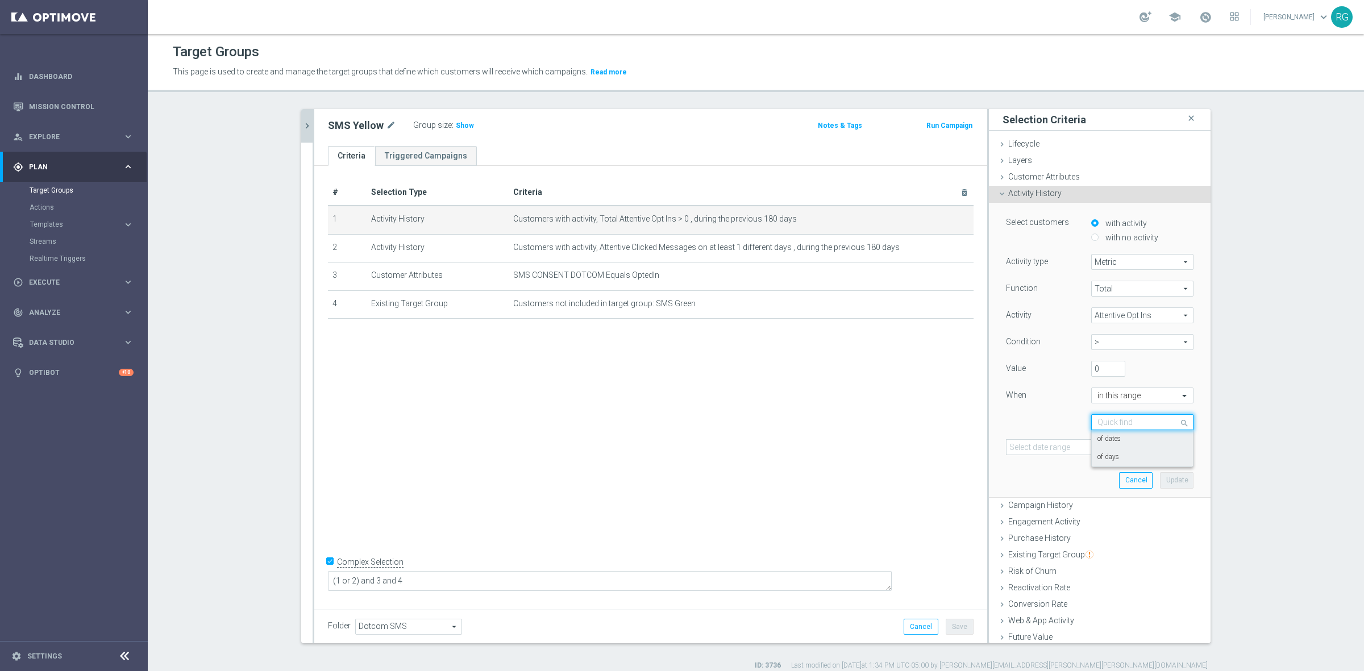
click at [1128, 455] on div "of days" at bounding box center [1142, 457] width 90 height 18
click at [1117, 459] on input "1" at bounding box center [1125, 456] width 34 height 16
type input "180"
click at [1108, 485] on input "number" at bounding box center [1125, 480] width 34 height 16
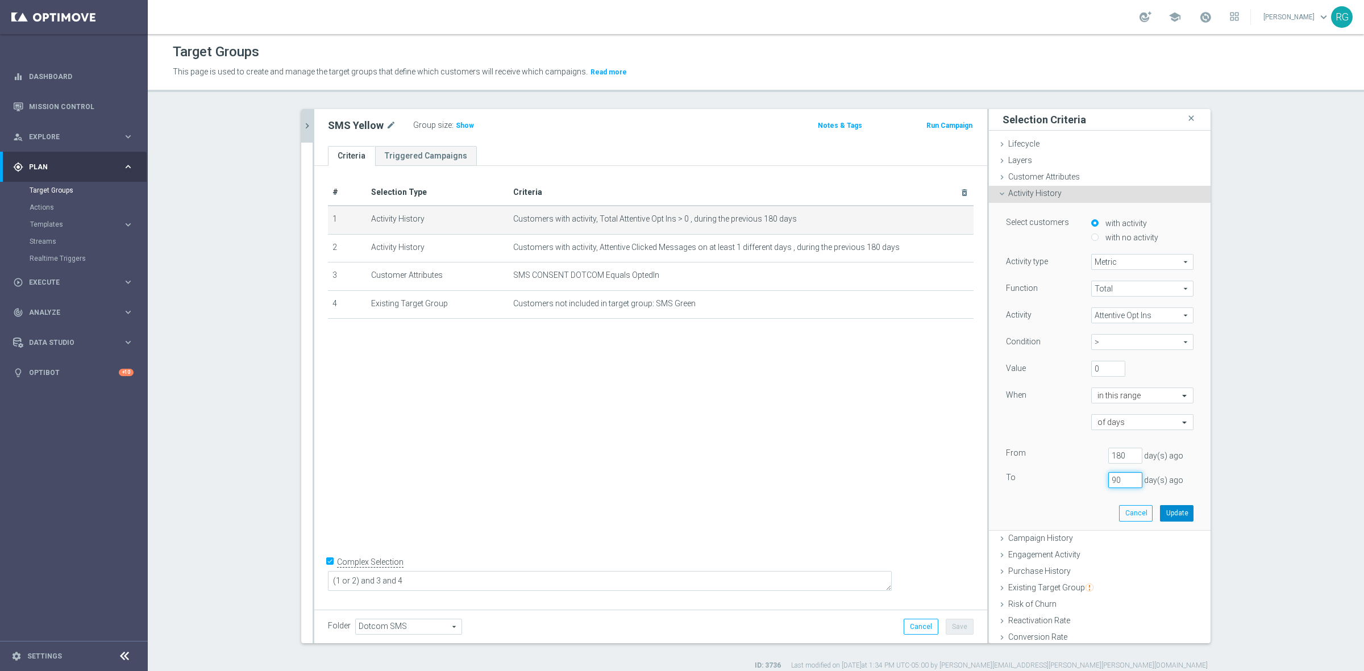
type input "90"
click at [1172, 510] on button "Update" at bounding box center [1177, 513] width 34 height 16
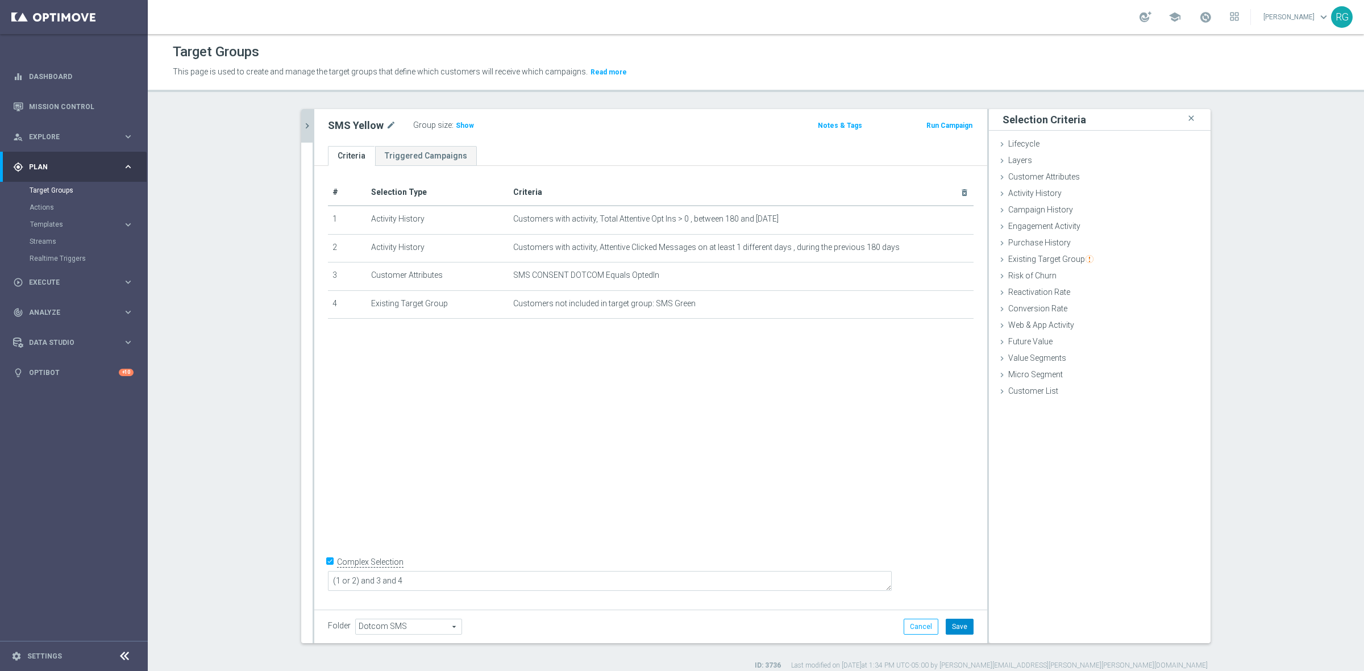
drag, startPoint x: 976, startPoint y: 610, endPoint x: 956, endPoint y: 621, distance: 23.4
click at [975, 610] on div "Folder Dotcom SMS Dotcom SMS arrow_drop_down search Cancel Save Saving..." at bounding box center [650, 627] width 673 height 34
click at [953, 627] on button "Save" at bounding box center [960, 627] width 28 height 16
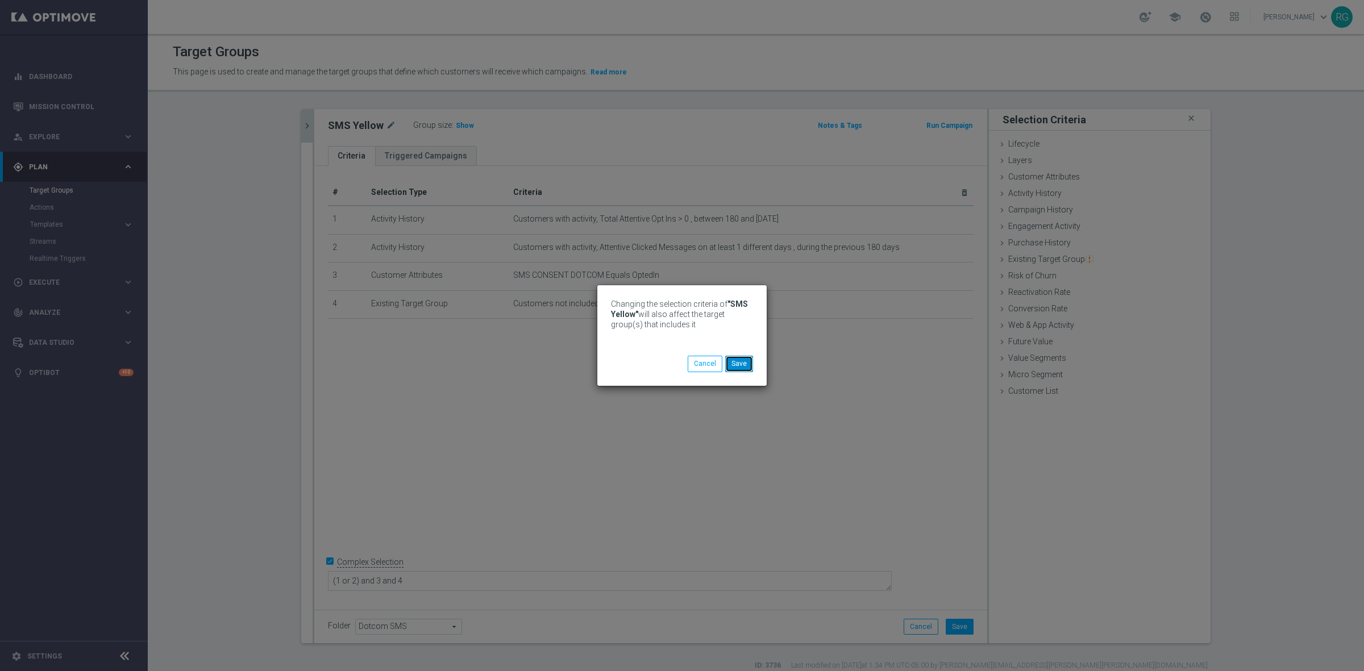
click at [734, 365] on button "Save" at bounding box center [739, 364] width 28 height 16
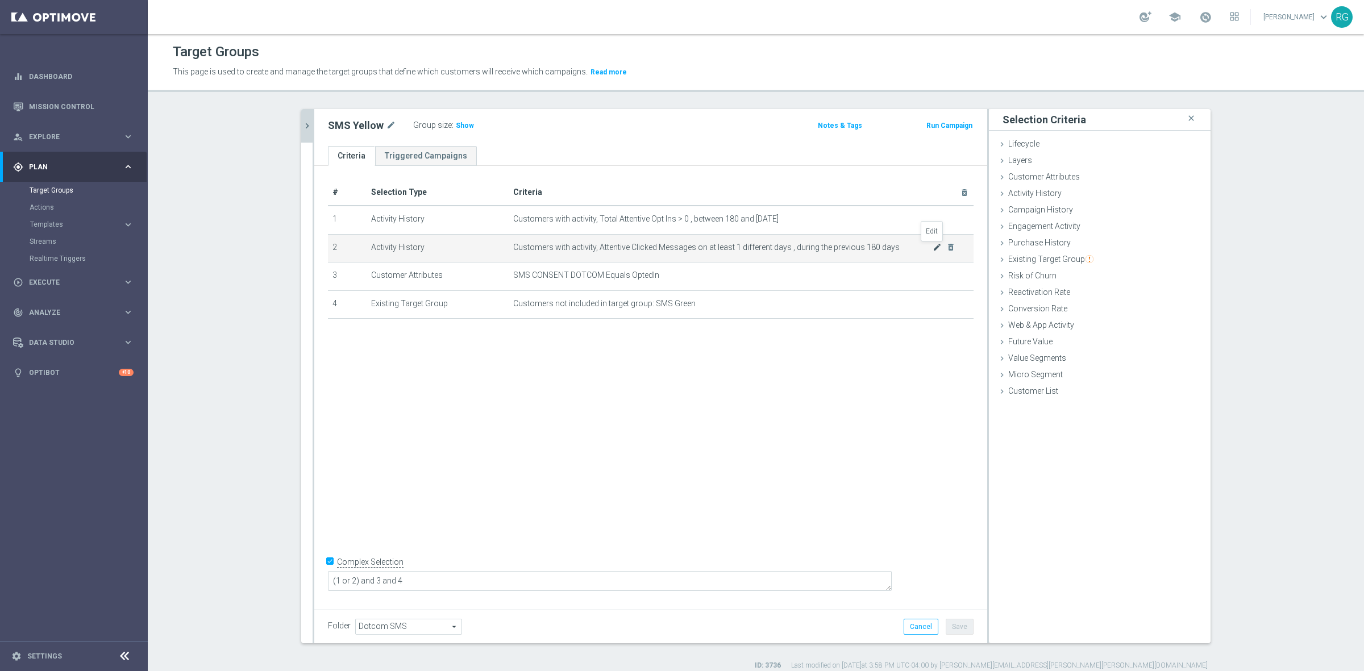
click at [933, 244] on icon "mode_edit" at bounding box center [937, 247] width 9 height 9
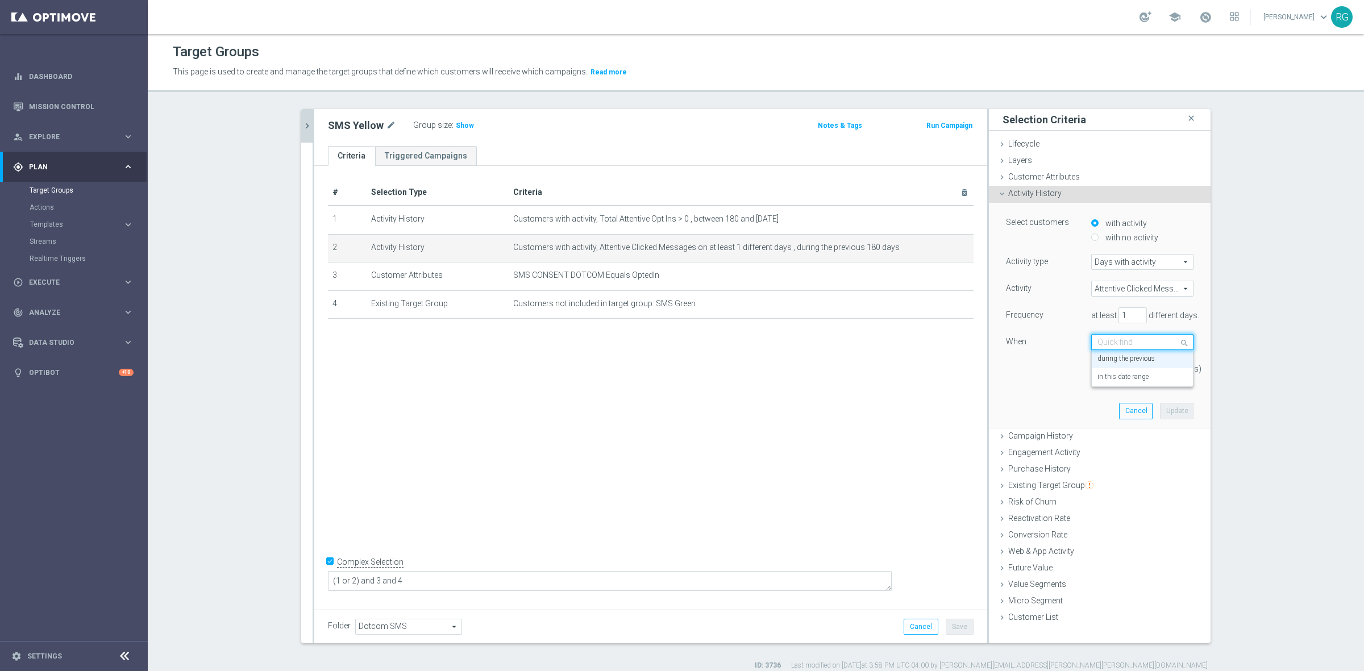
click at [1148, 345] on input "text" at bounding box center [1130, 343] width 67 height 10
click at [1137, 379] on label "in this date range" at bounding box center [1122, 377] width 51 height 9
click at [1137, 368] on input "text" at bounding box center [1130, 369] width 67 height 10
click at [1139, 407] on div "of days" at bounding box center [1142, 404] width 90 height 18
click at [1108, 402] on input "number" at bounding box center [1125, 402] width 34 height 16
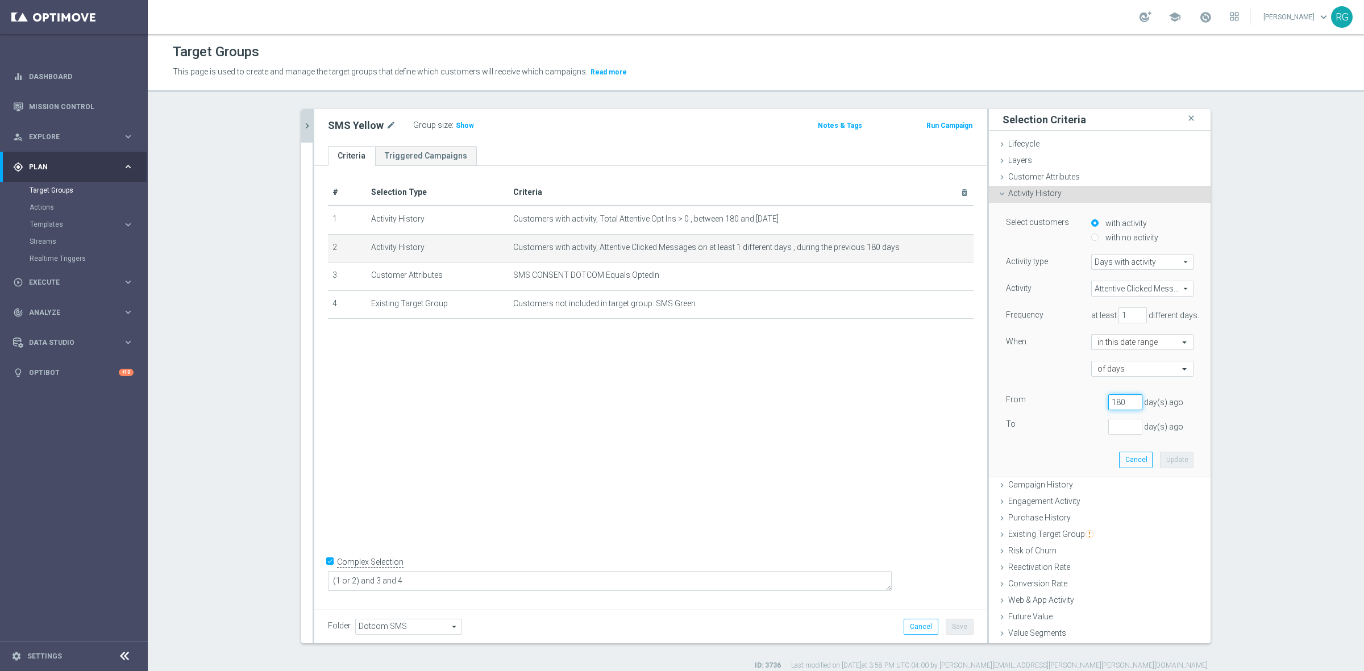
type input "180"
type input "1"
click at [1123, 423] on input "1" at bounding box center [1125, 427] width 34 height 16
type input "90"
click at [1160, 457] on button "Update" at bounding box center [1177, 460] width 34 height 16
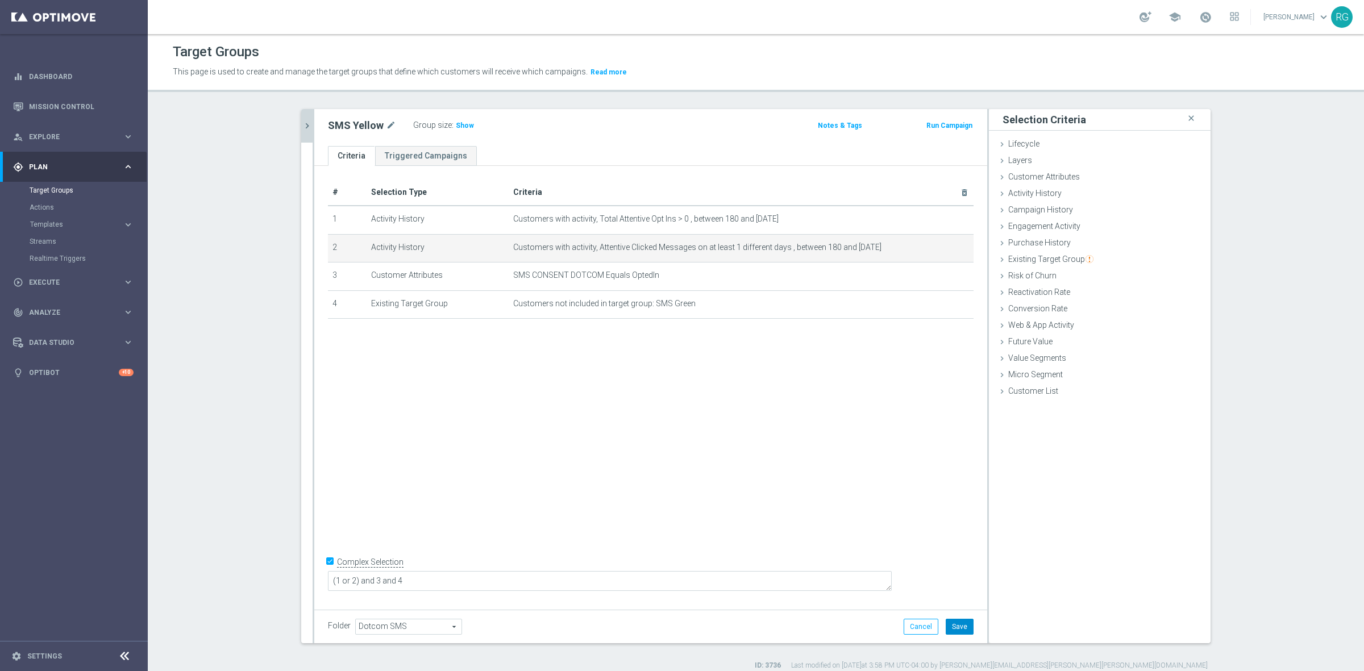
click at [959, 625] on button "Save" at bounding box center [960, 627] width 28 height 16
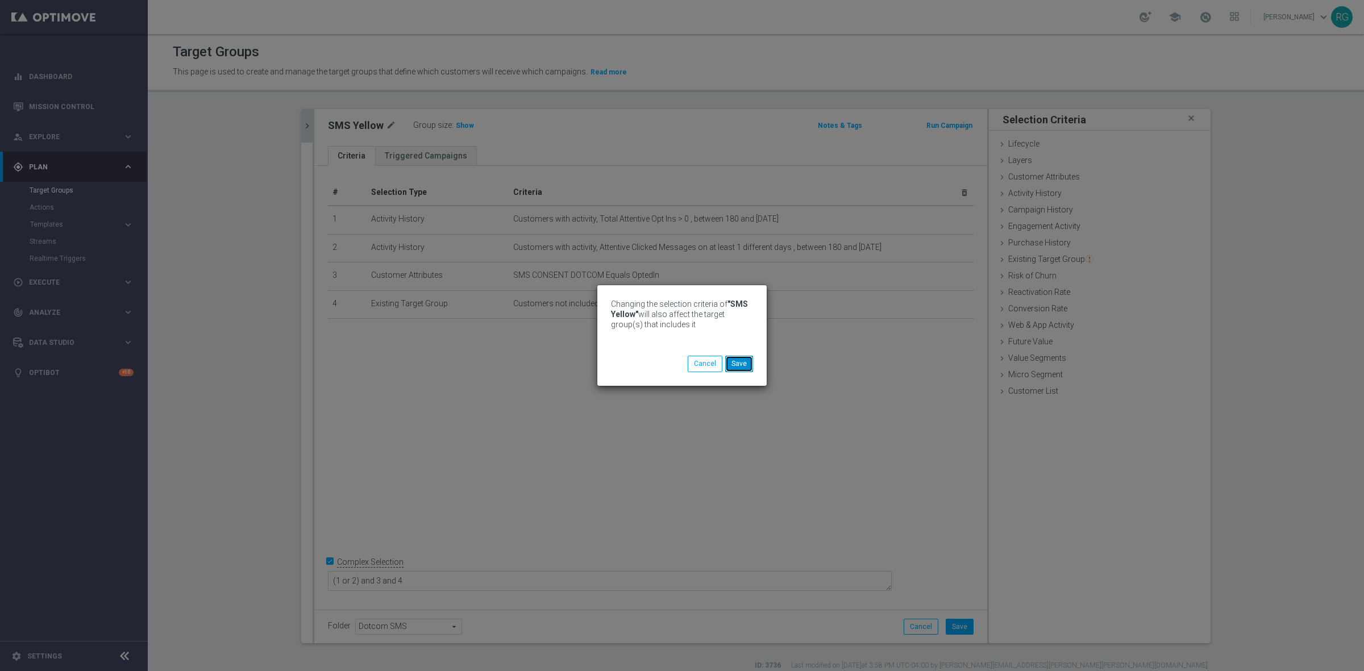
click at [743, 367] on button "Save" at bounding box center [739, 364] width 28 height 16
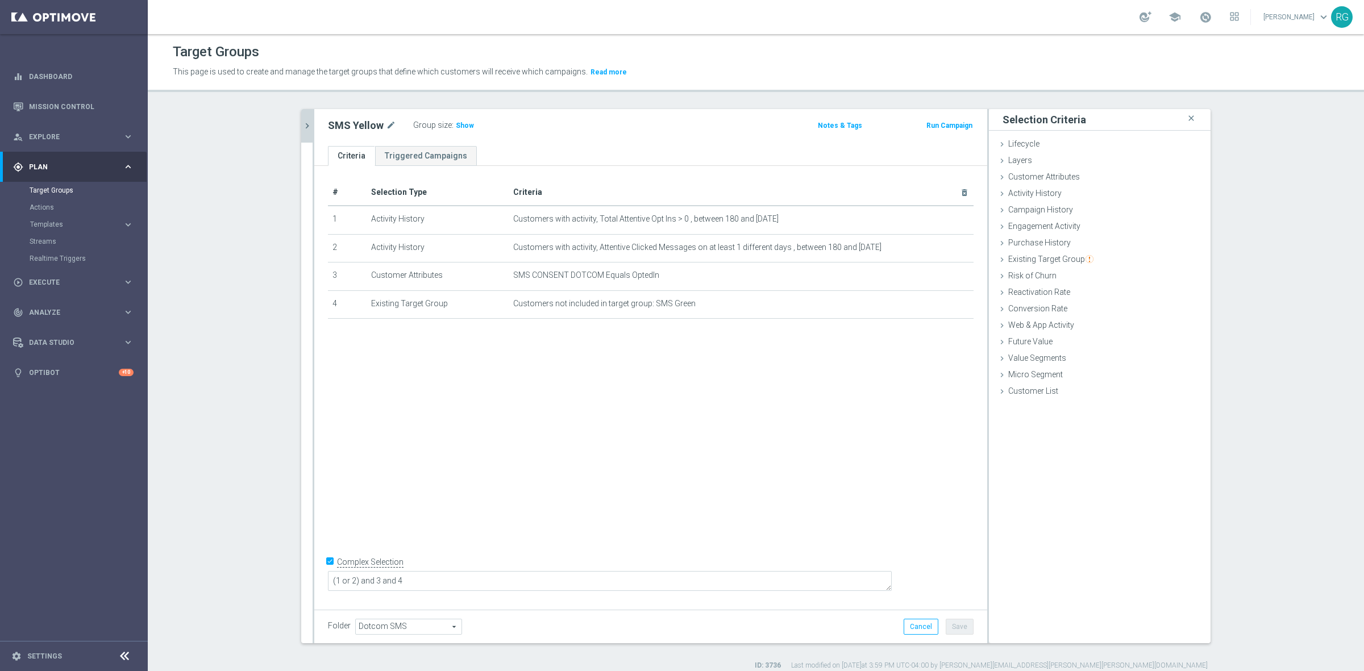
click at [305, 128] on icon "chevron_right" at bounding box center [307, 125] width 11 height 11
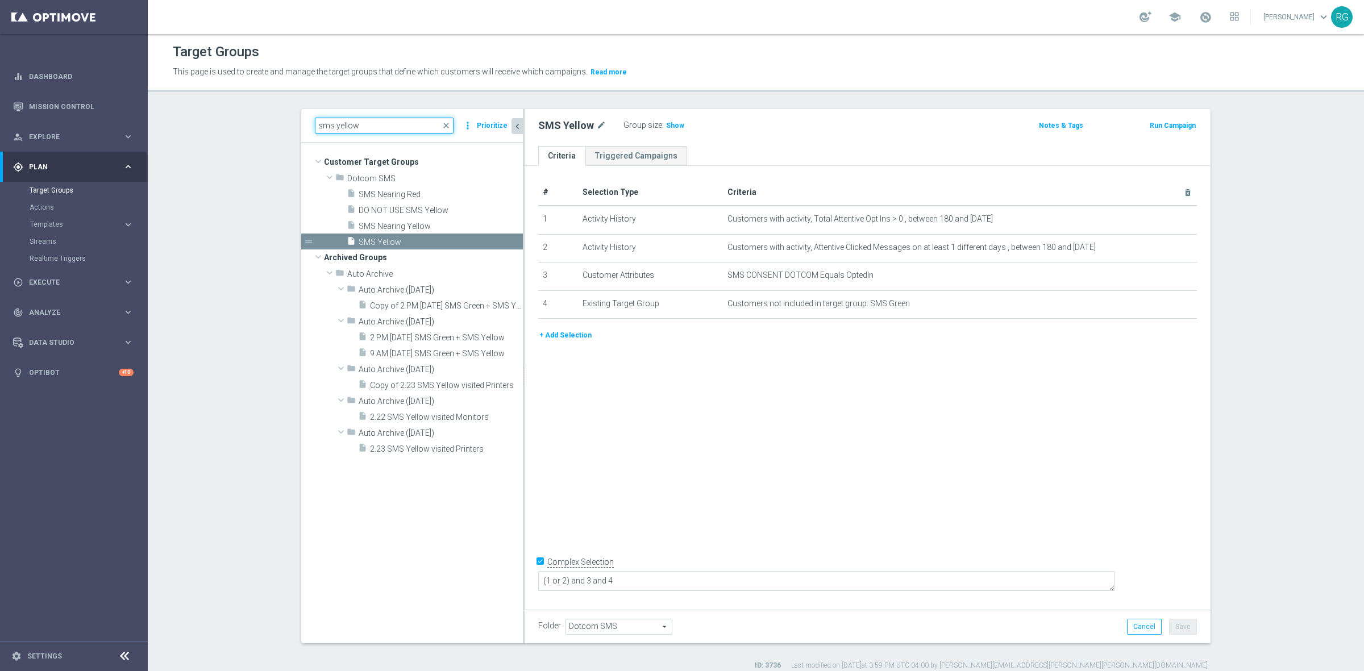
click at [365, 125] on input "sms yellow" at bounding box center [384, 126] width 139 height 16
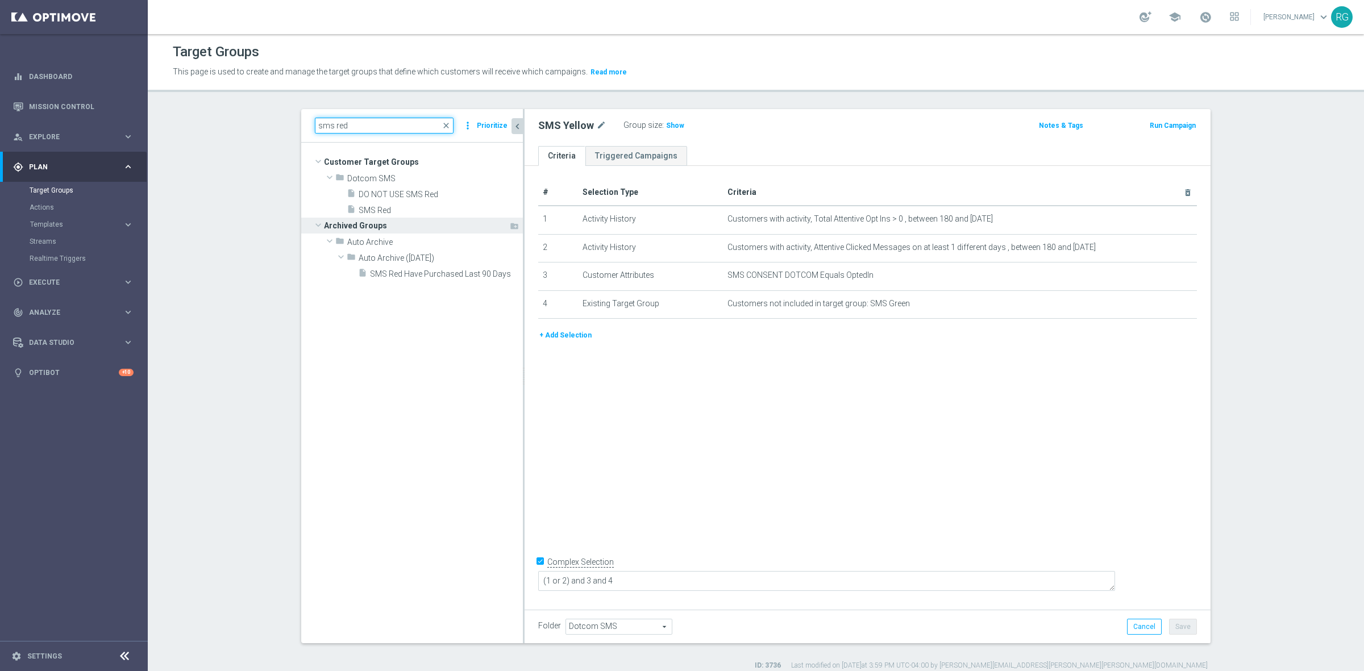
type input "sms red"
click at [410, 219] on span "Archived Groups" at bounding box center [416, 226] width 185 height 16
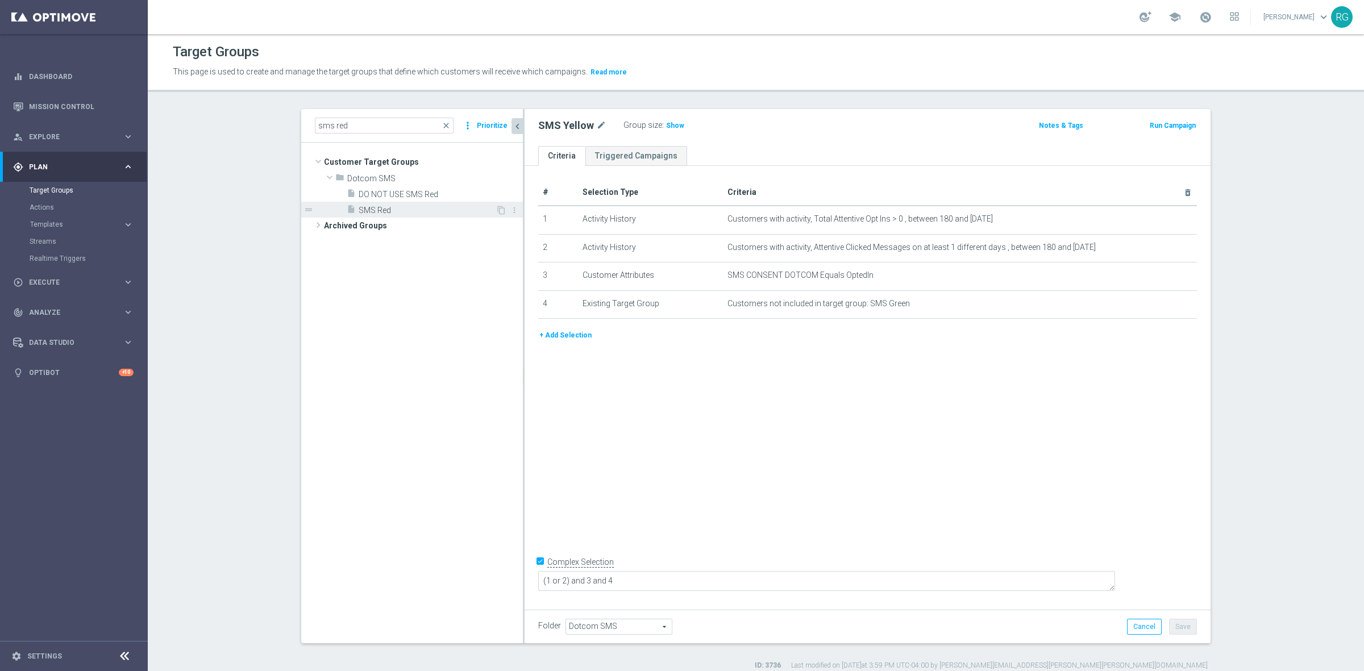
click at [410, 209] on span "SMS Red" at bounding box center [427, 211] width 137 height 10
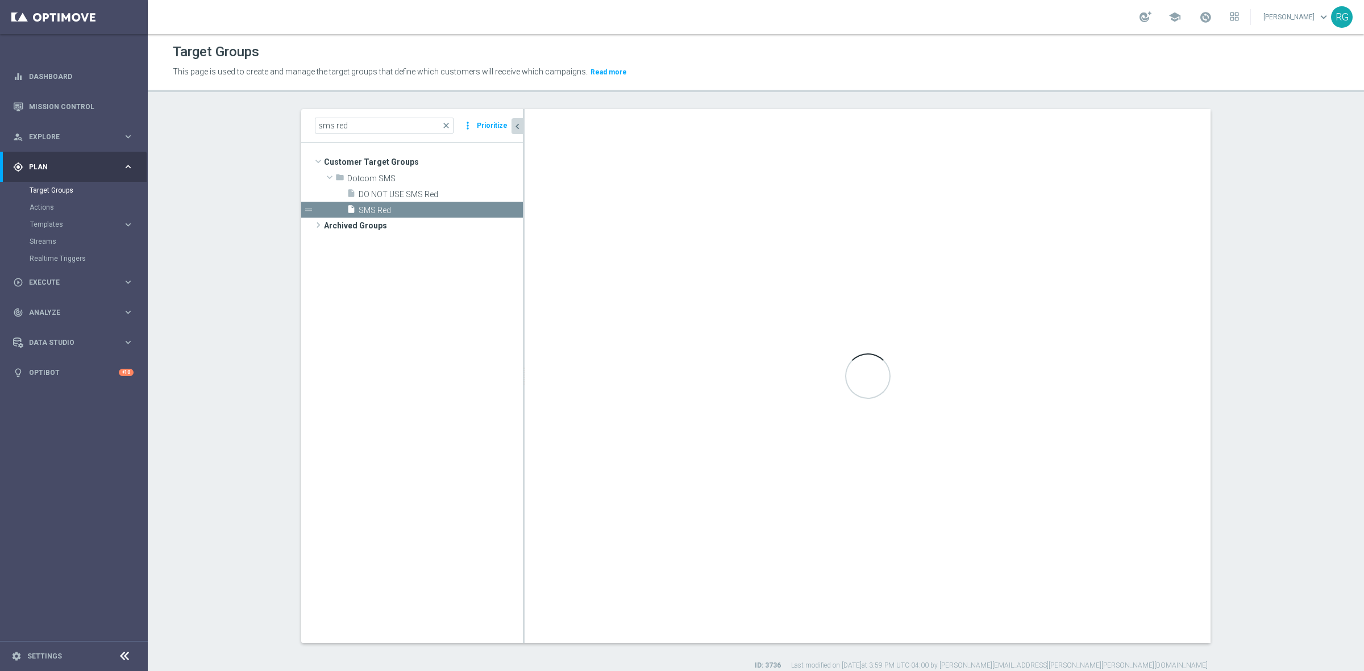
type textarea "(1 or 2 or 6) and 3 and 4 and 5"
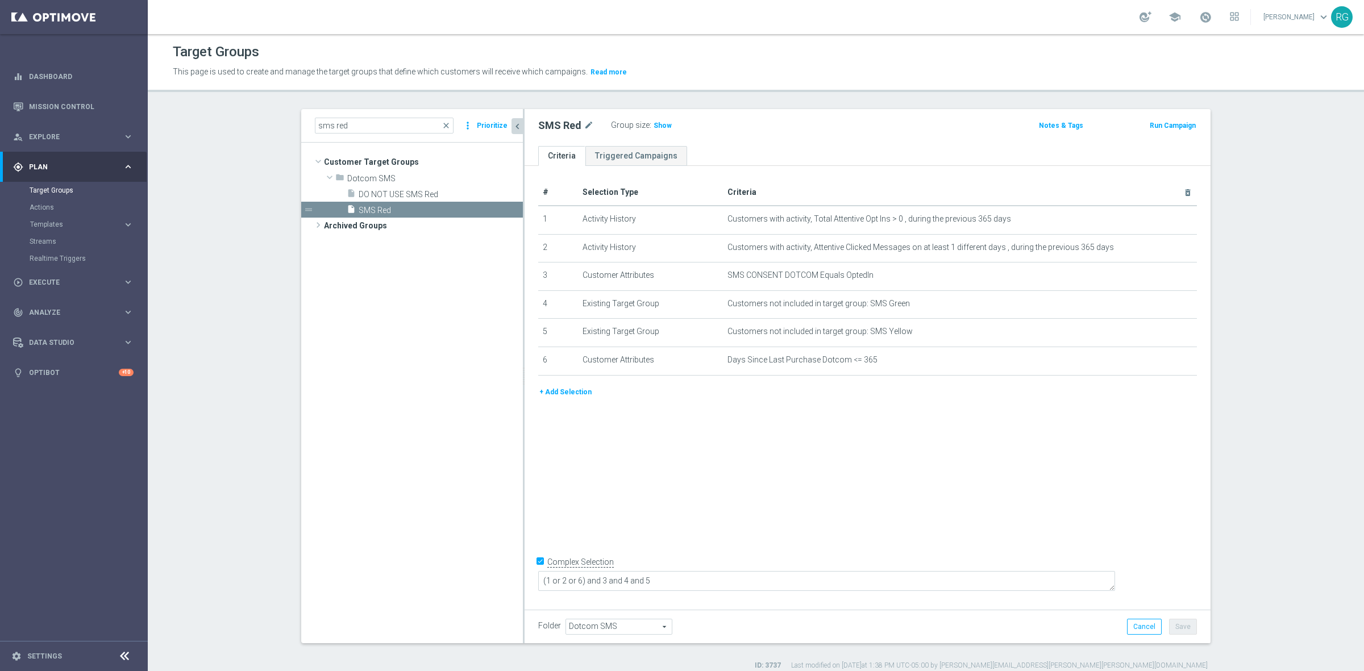
click at [831, 467] on div "# Selection Type Criteria delete_forever 1 Activity History Customers with acti…" at bounding box center [868, 385] width 686 height 439
